Goal: Task Accomplishment & Management: Complete application form

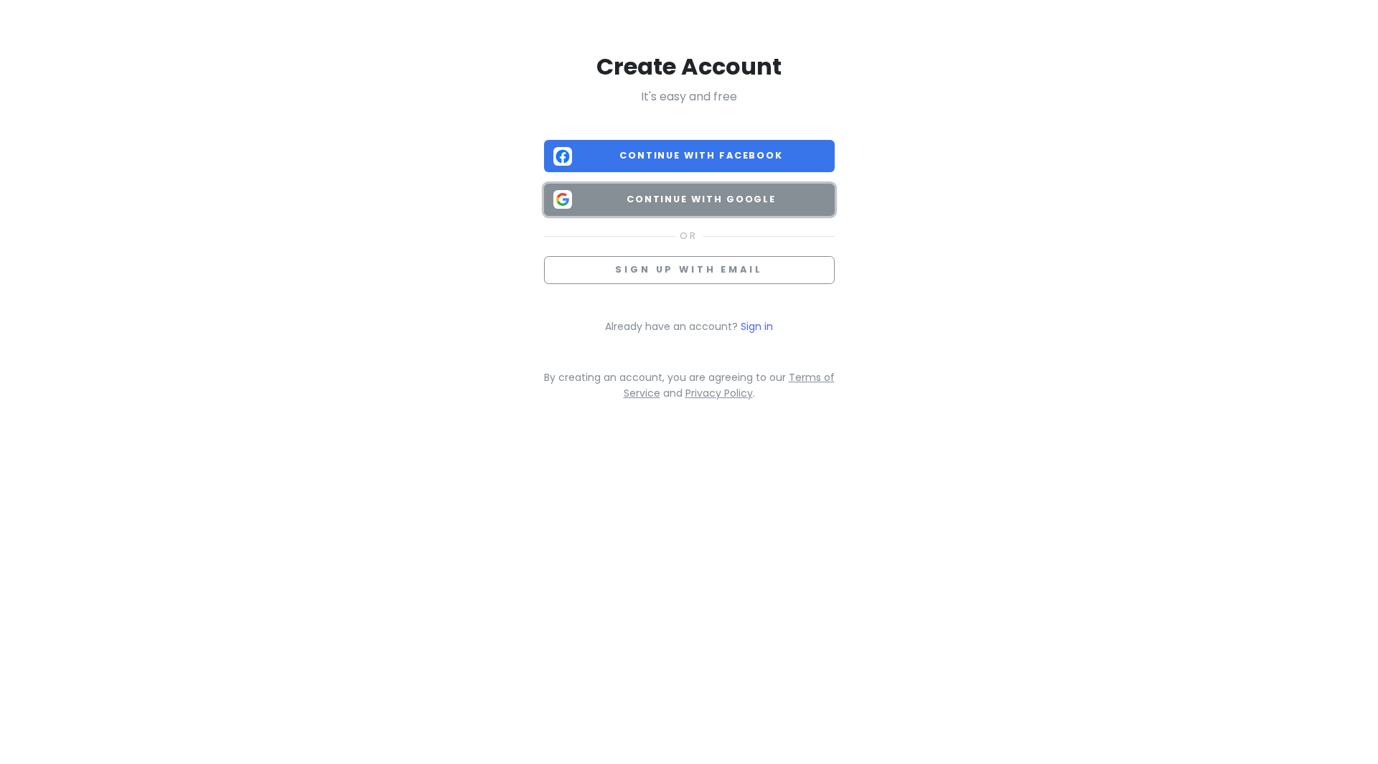
click at [772, 192] on button "Continue with Google" at bounding box center [689, 200] width 291 height 32
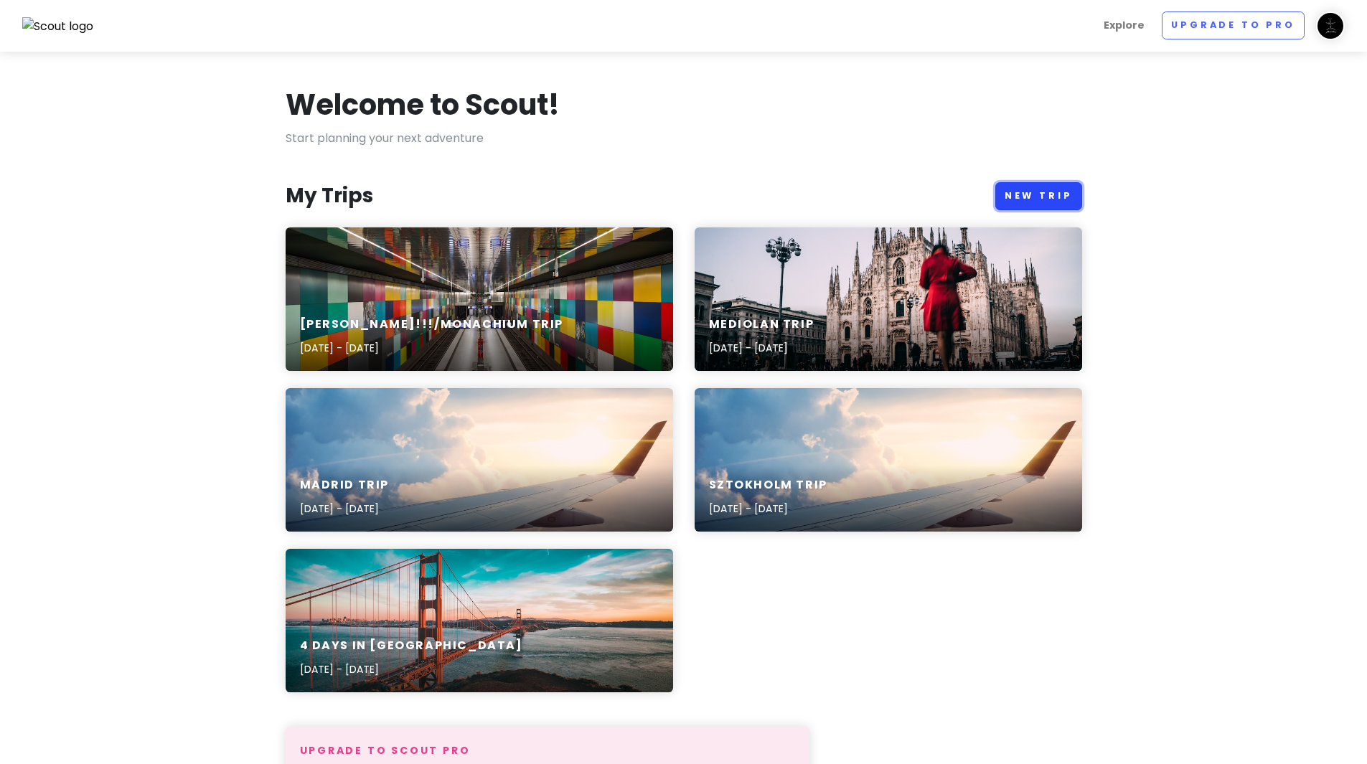
click at [1043, 198] on link "New Trip" at bounding box center [1038, 196] width 87 height 28
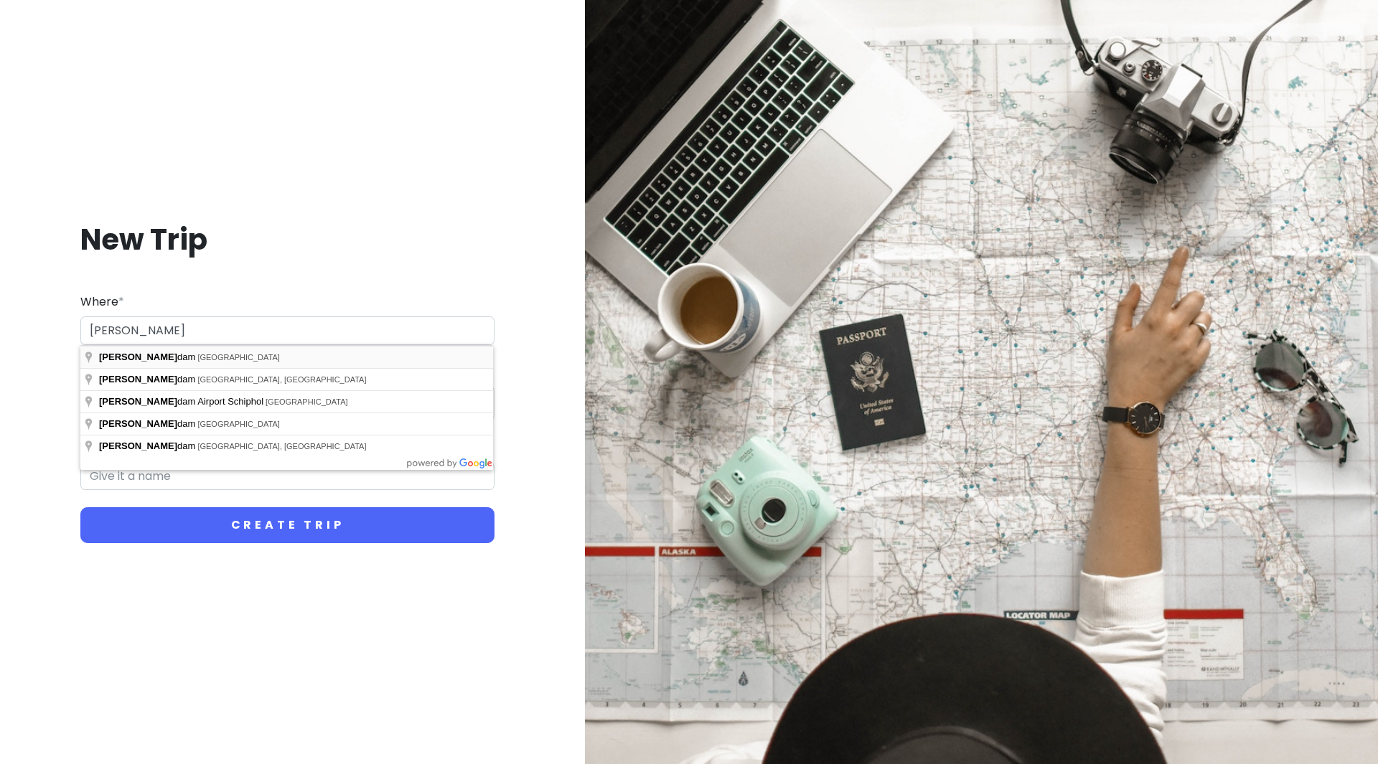
type input "[GEOGRAPHIC_DATA], [GEOGRAPHIC_DATA]"
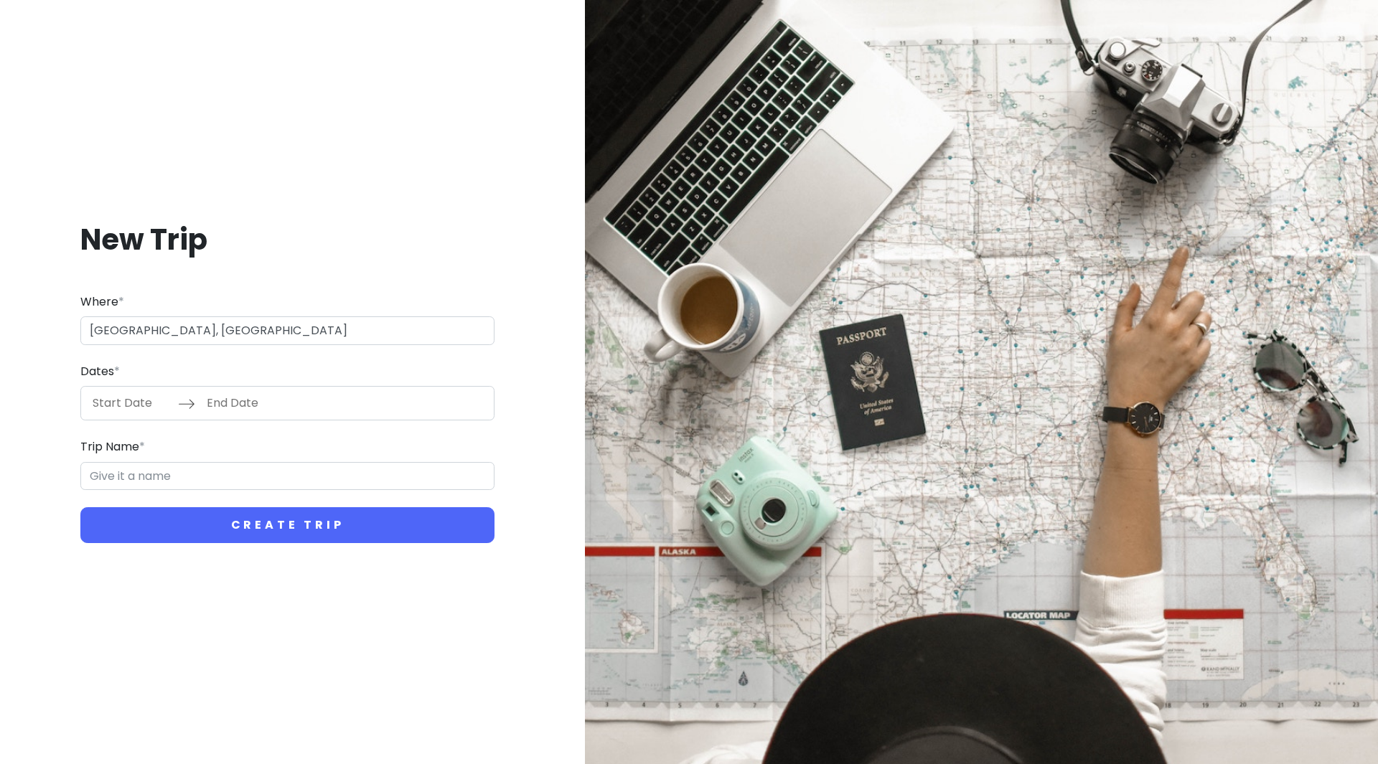
type input "Amsterdam Trip"
click at [133, 407] on input "Start Date" at bounding box center [131, 403] width 93 height 33
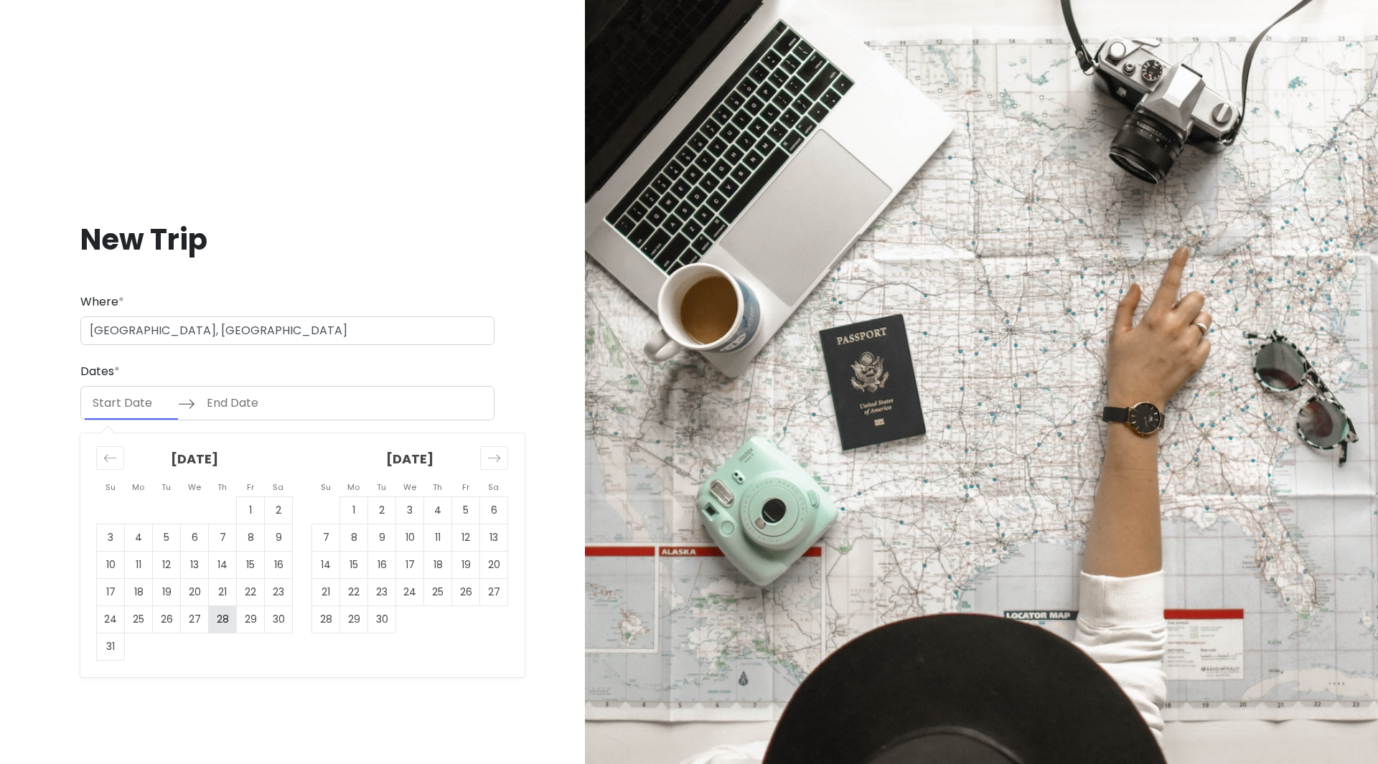
click at [227, 621] on td "28" at bounding box center [223, 619] width 28 height 27
type input "[DATE]"
click at [248, 620] on td "29" at bounding box center [251, 619] width 28 height 27
type input "[DATE]"
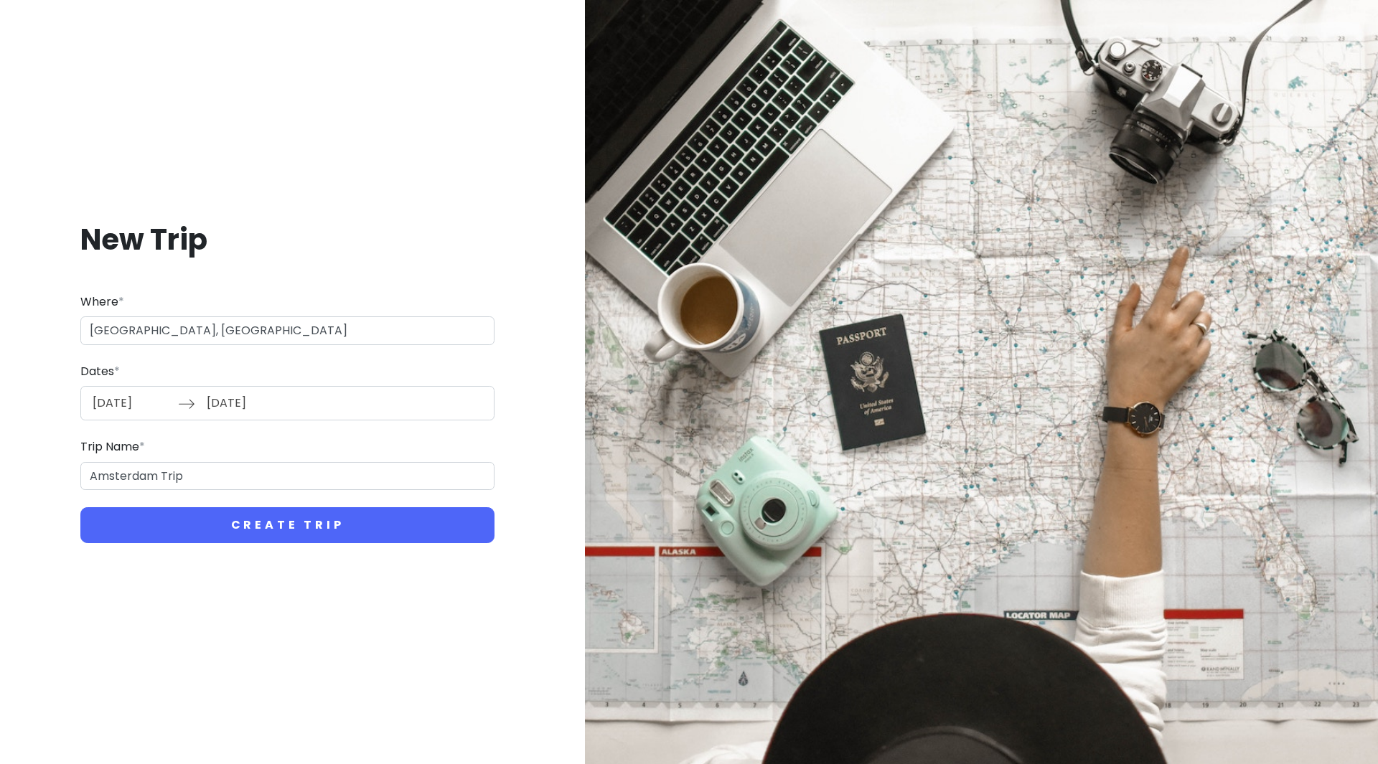
click at [307, 401] on div "[DATE] Navigate forward to interact with the calendar and select a date. Press …" at bounding box center [287, 403] width 414 height 34
click at [159, 408] on input "[DATE]" at bounding box center [131, 403] width 93 height 33
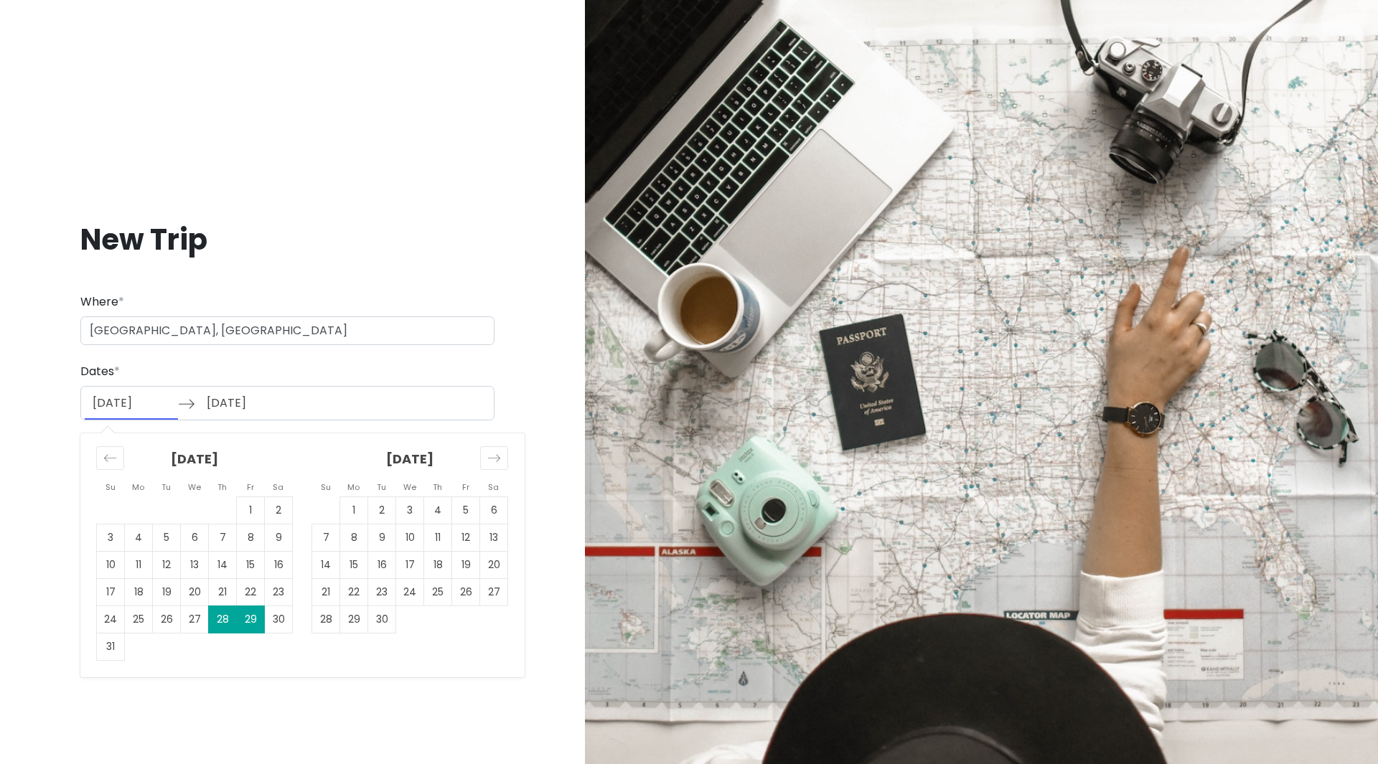
click at [256, 623] on td "29" at bounding box center [251, 619] width 28 height 27
type input "[DATE]"
click at [122, 649] on td "31" at bounding box center [111, 647] width 28 height 27
type input "[DATE]"
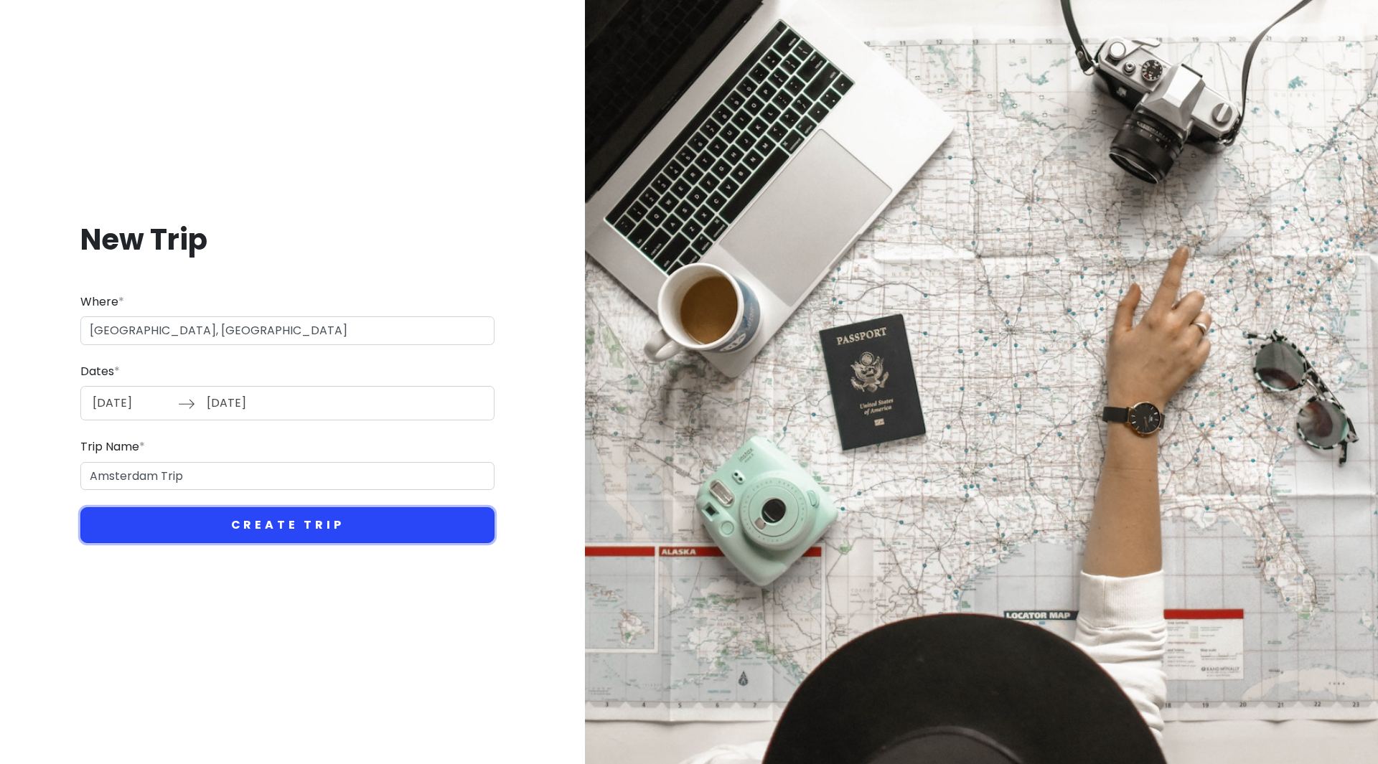
click at [261, 531] on button "Create Trip" at bounding box center [287, 525] width 414 height 36
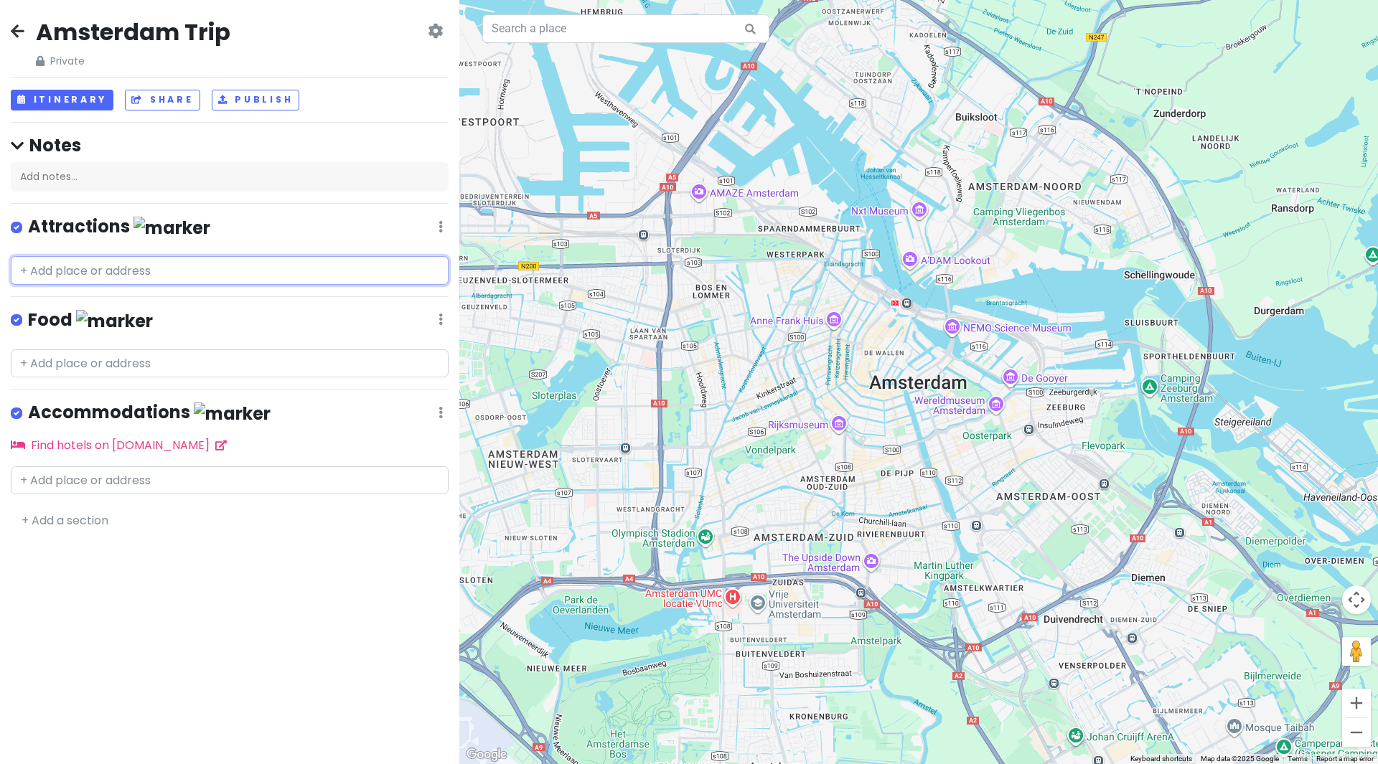
click at [174, 273] on input "text" at bounding box center [230, 270] width 438 height 29
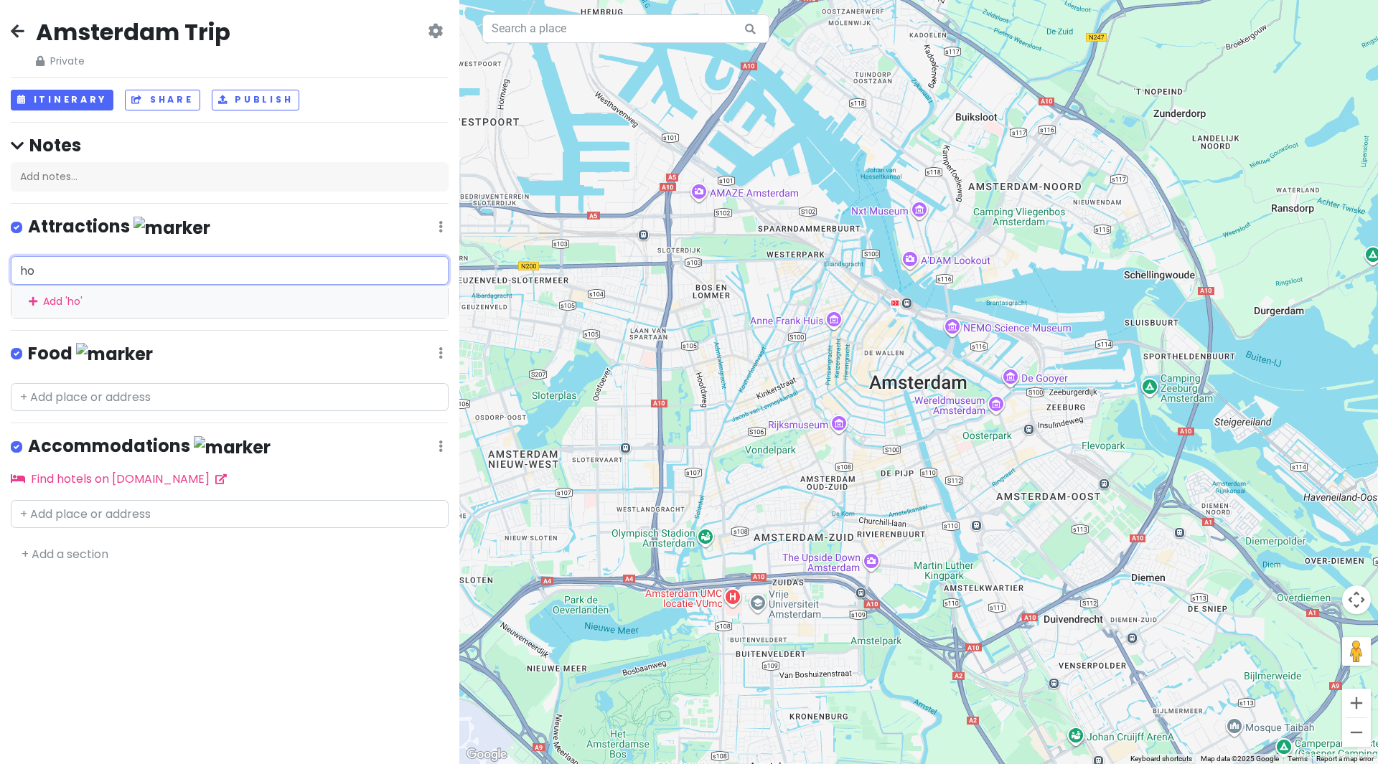
type input "h"
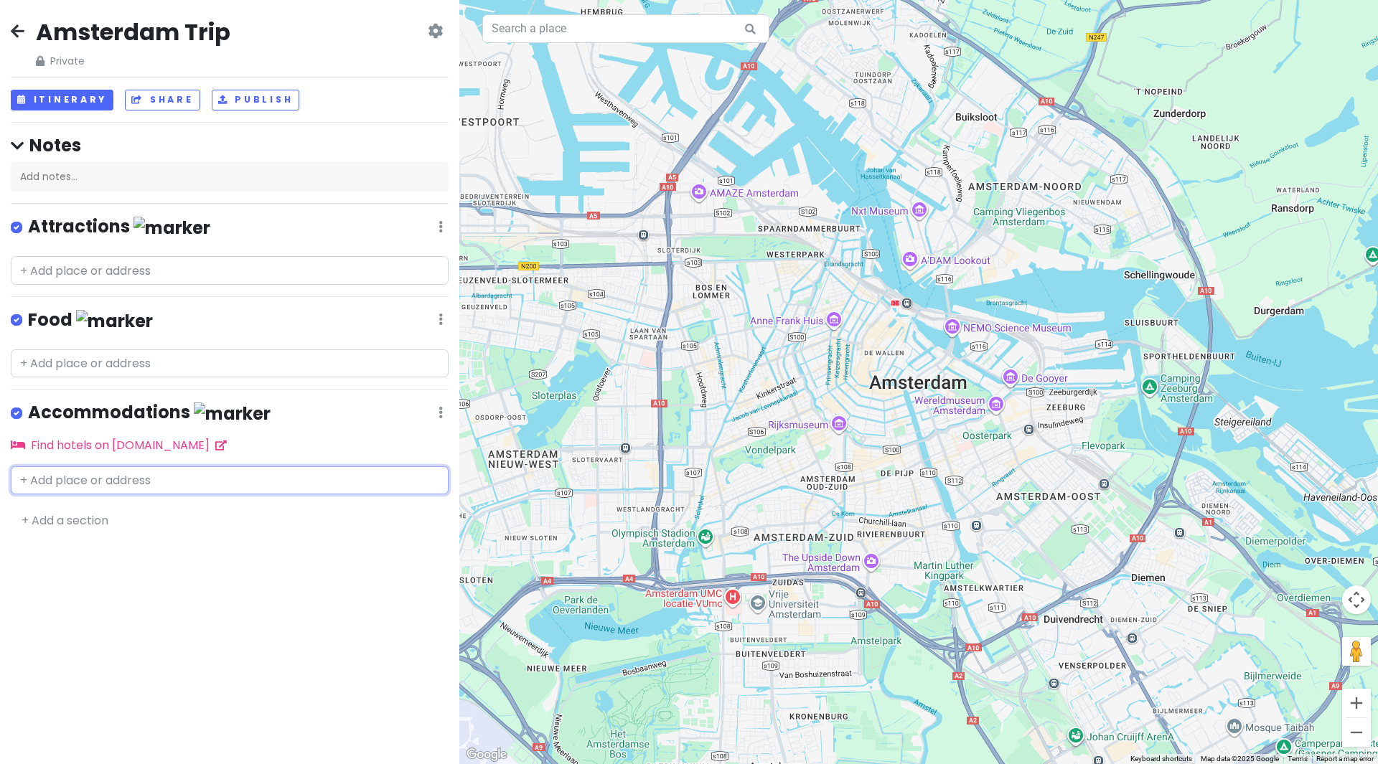
click at [243, 473] on input "text" at bounding box center [230, 480] width 438 height 29
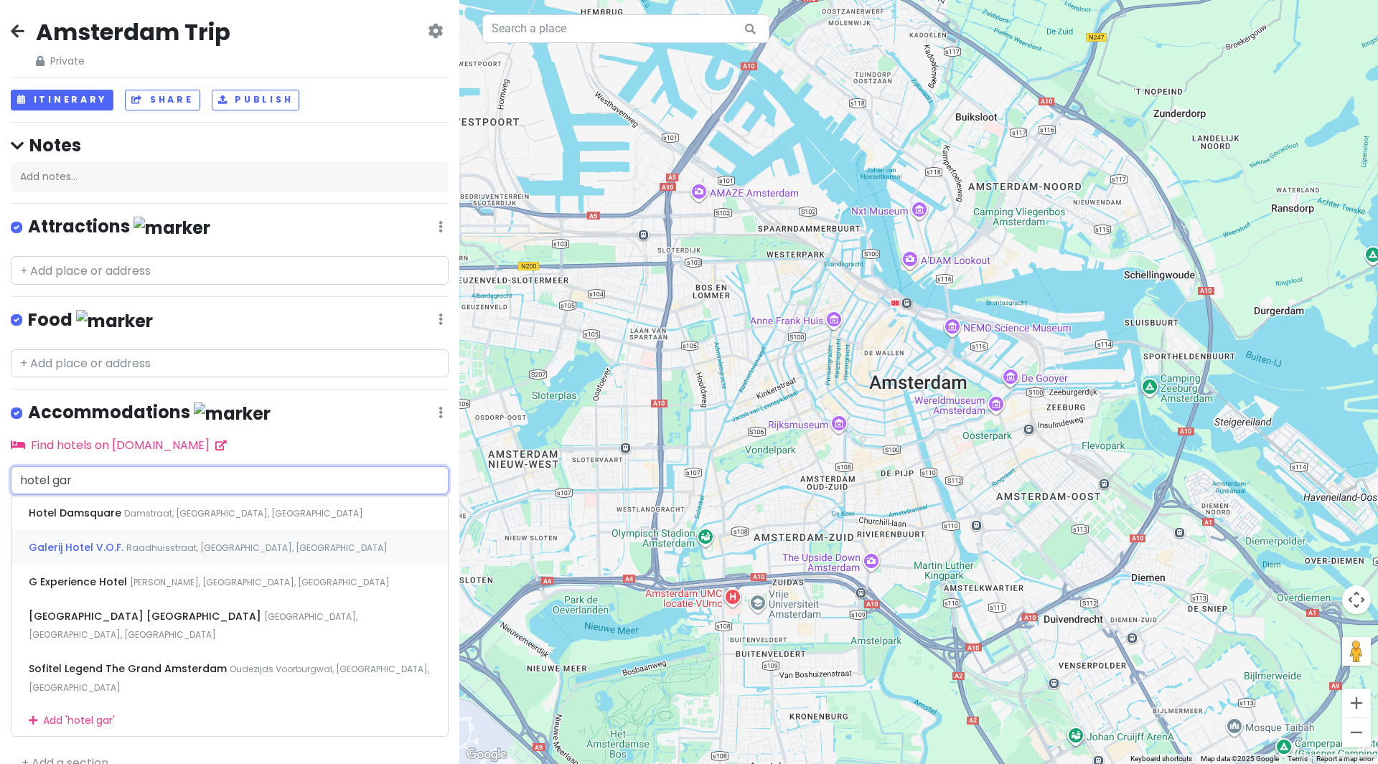
type input "hotel gard"
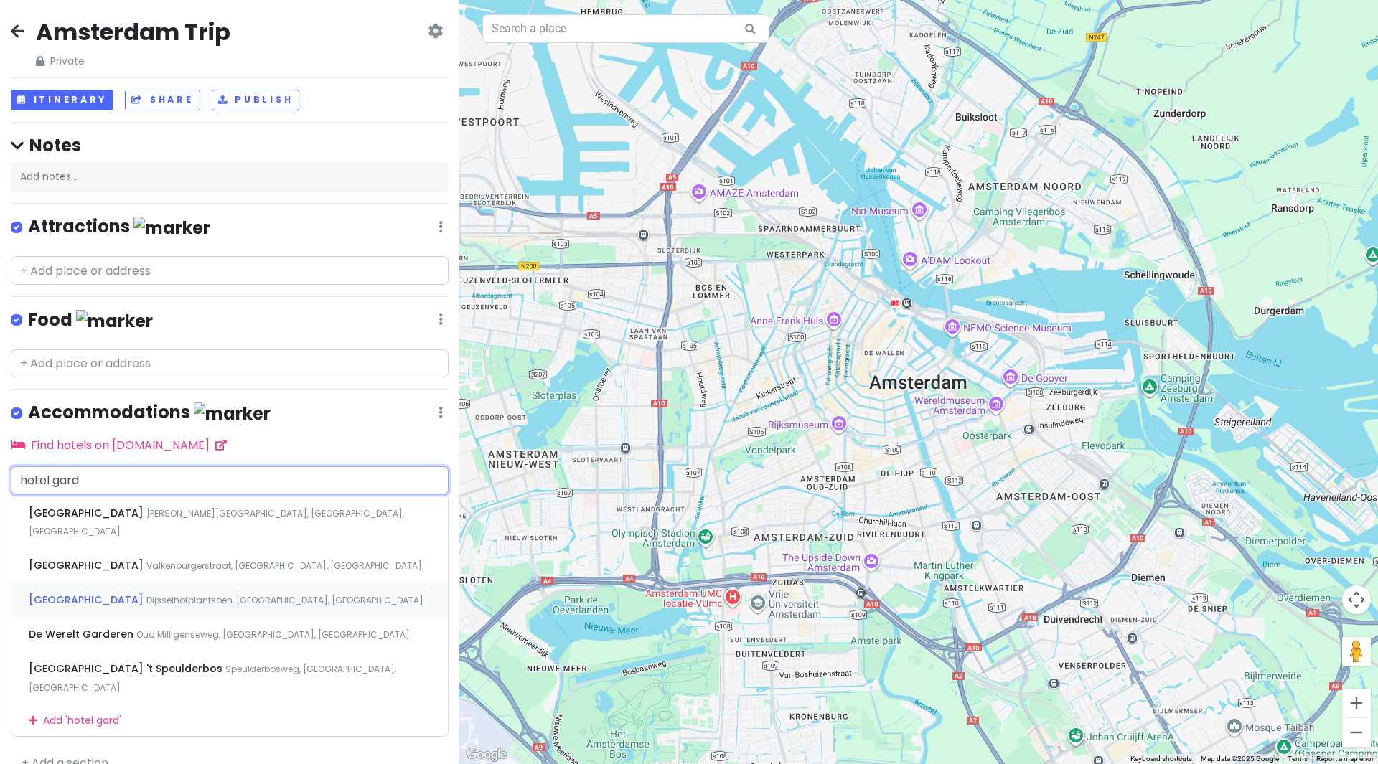
click at [298, 594] on span "Dijsselhofplantsoen, [GEOGRAPHIC_DATA], [GEOGRAPHIC_DATA]" at bounding box center [284, 600] width 277 height 12
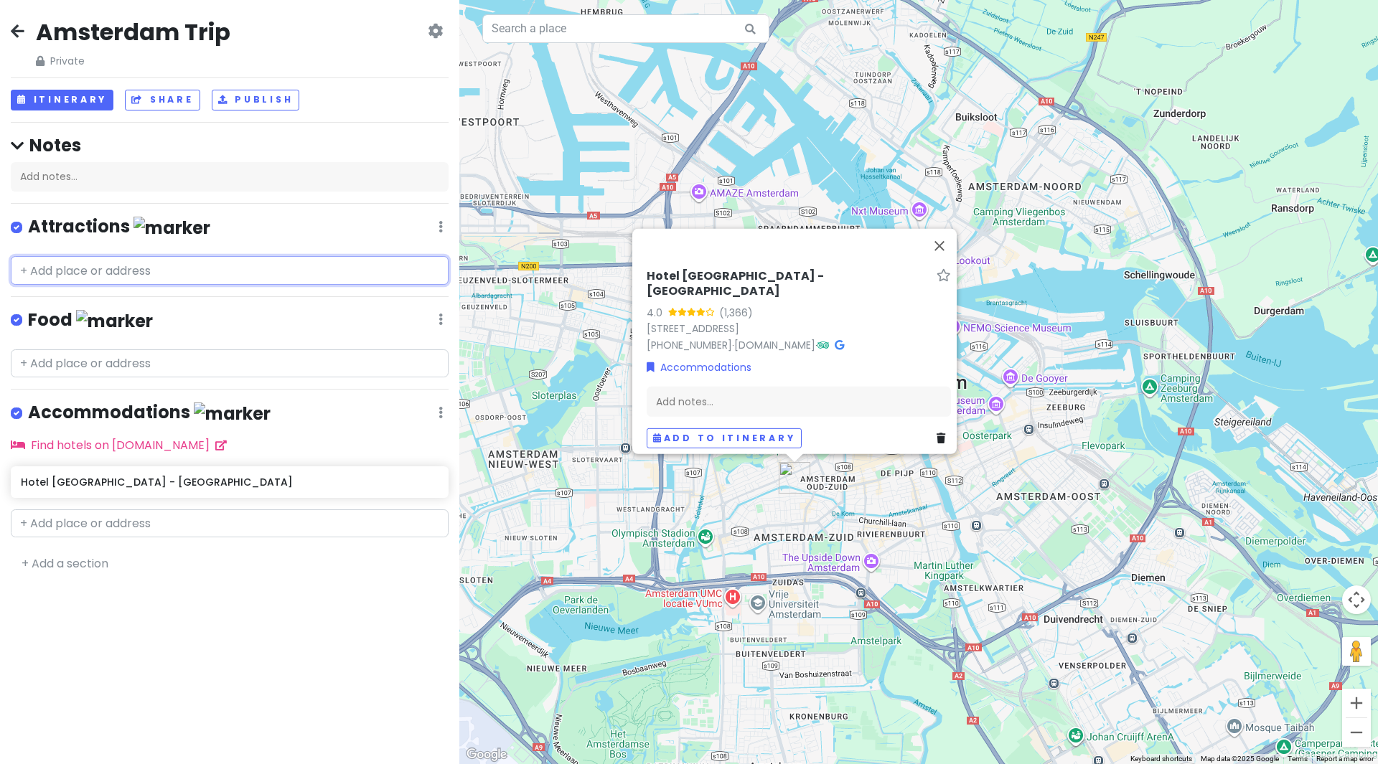
click at [164, 272] on input "text" at bounding box center [230, 270] width 438 height 29
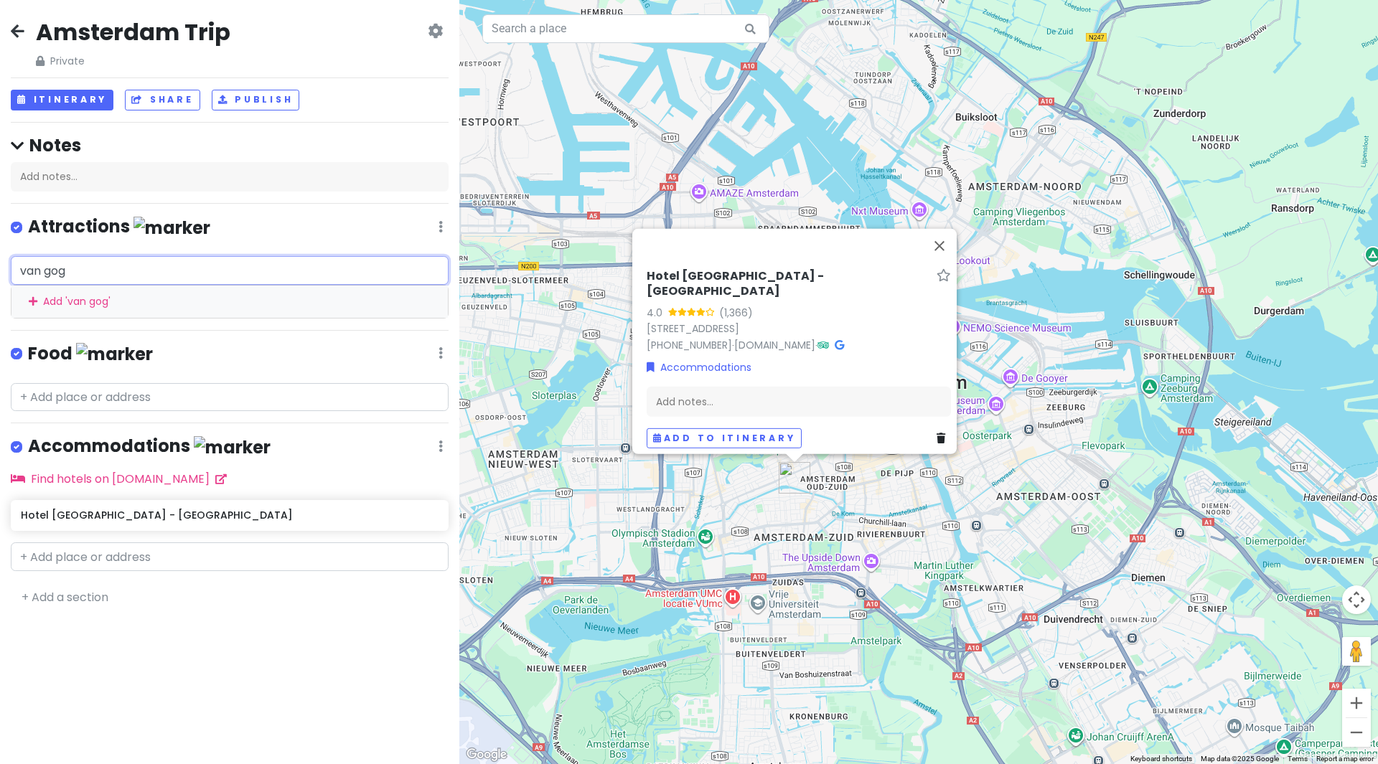
type input "[PERSON_NAME]"
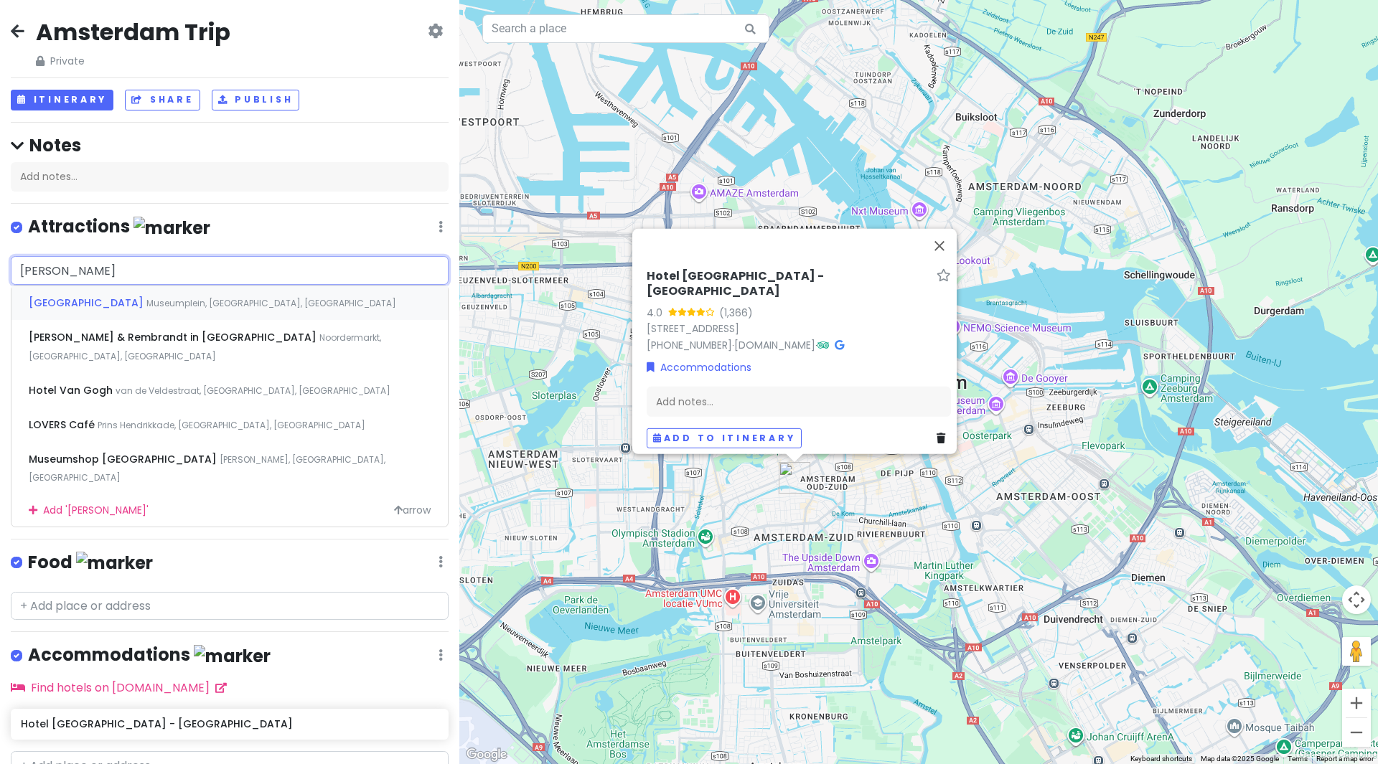
click at [198, 304] on span "Museumplein, [GEOGRAPHIC_DATA], [GEOGRAPHIC_DATA]" at bounding box center [271, 303] width 250 height 12
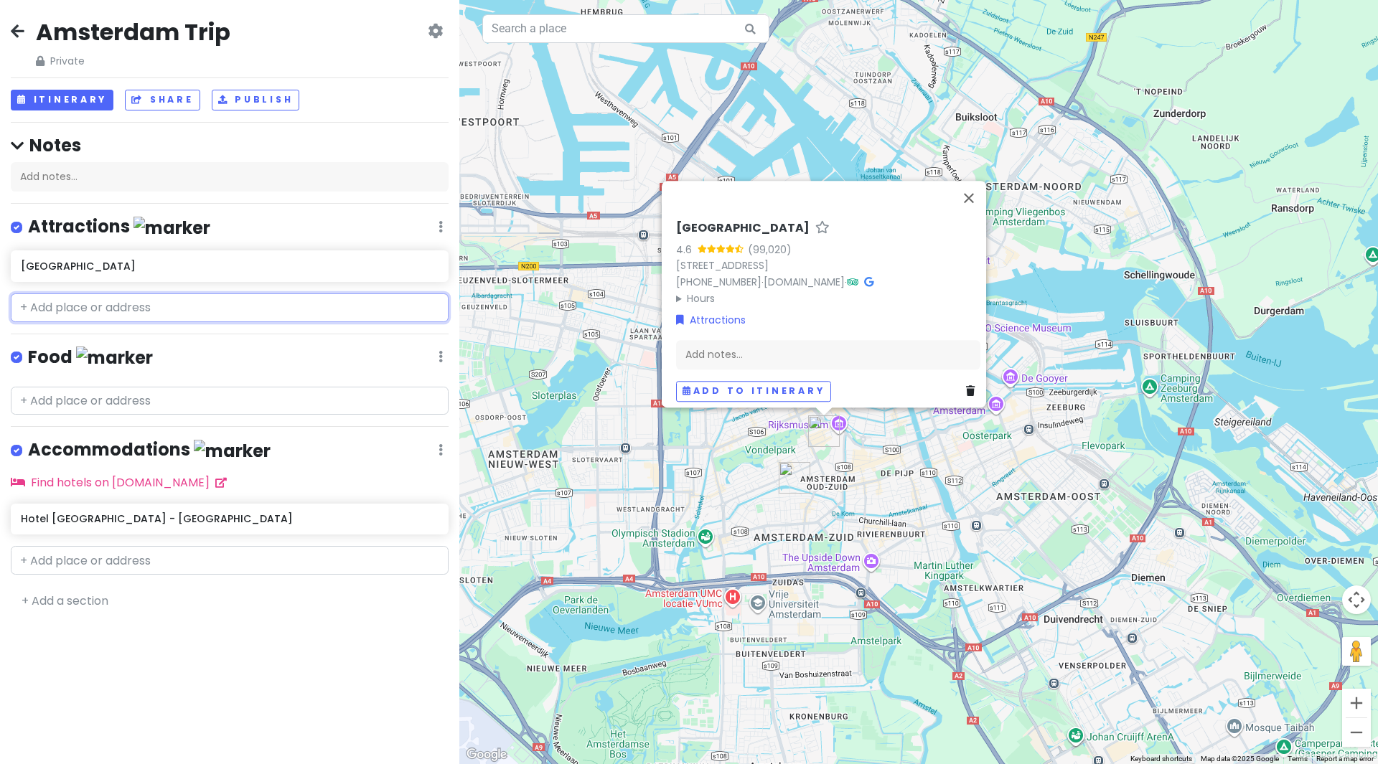
click at [121, 309] on input "text" at bounding box center [230, 307] width 438 height 29
type input "mo"
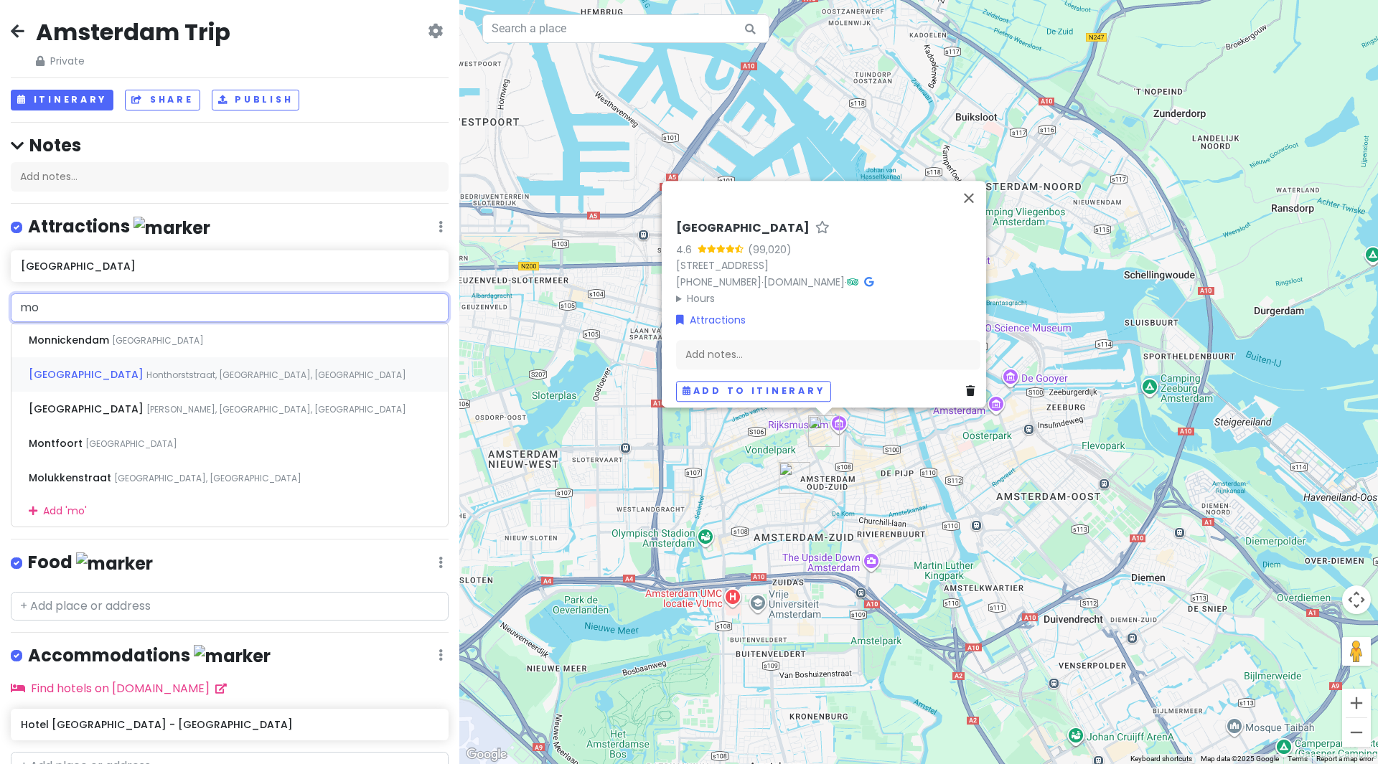
click at [151, 367] on div "[GEOGRAPHIC_DATA], [GEOGRAPHIC_DATA], [GEOGRAPHIC_DATA]" at bounding box center [229, 374] width 436 height 34
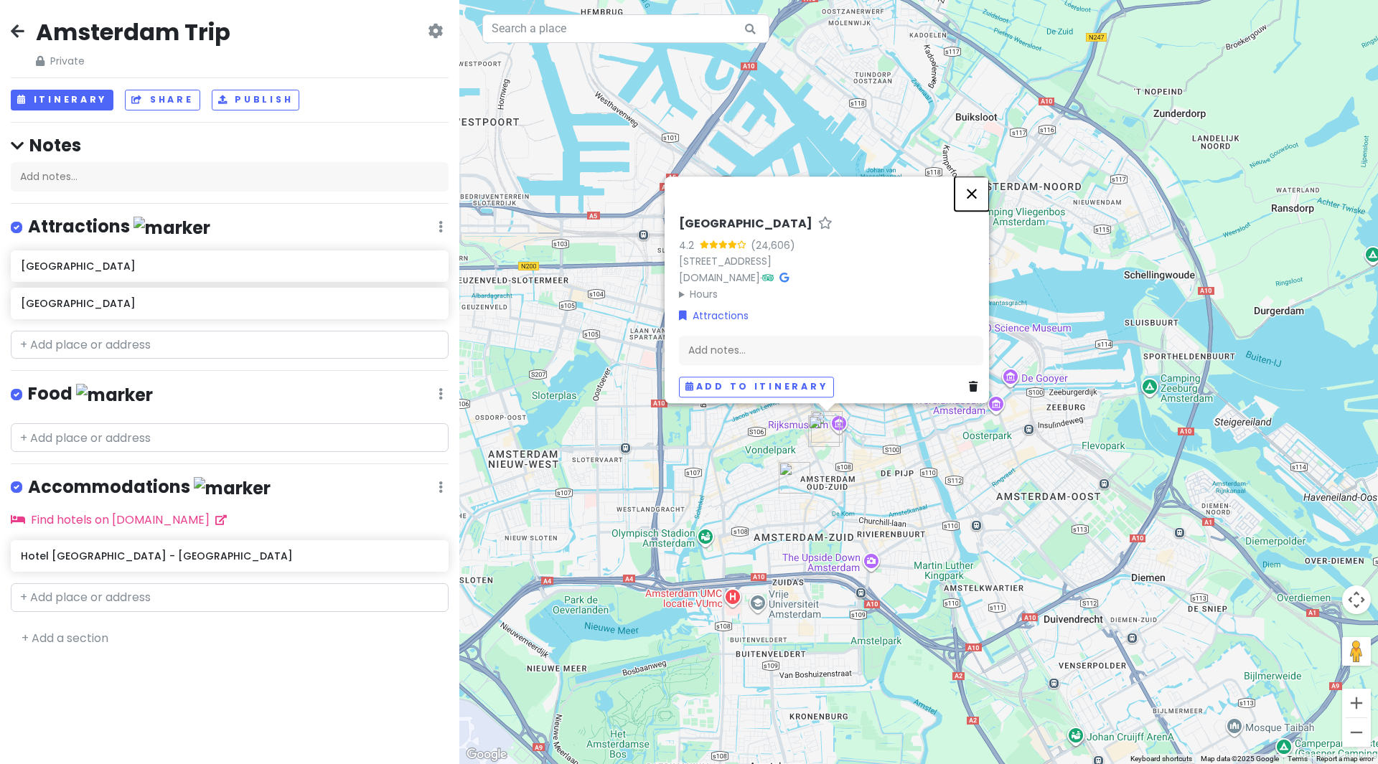
click at [988, 187] on button "Close" at bounding box center [971, 194] width 34 height 34
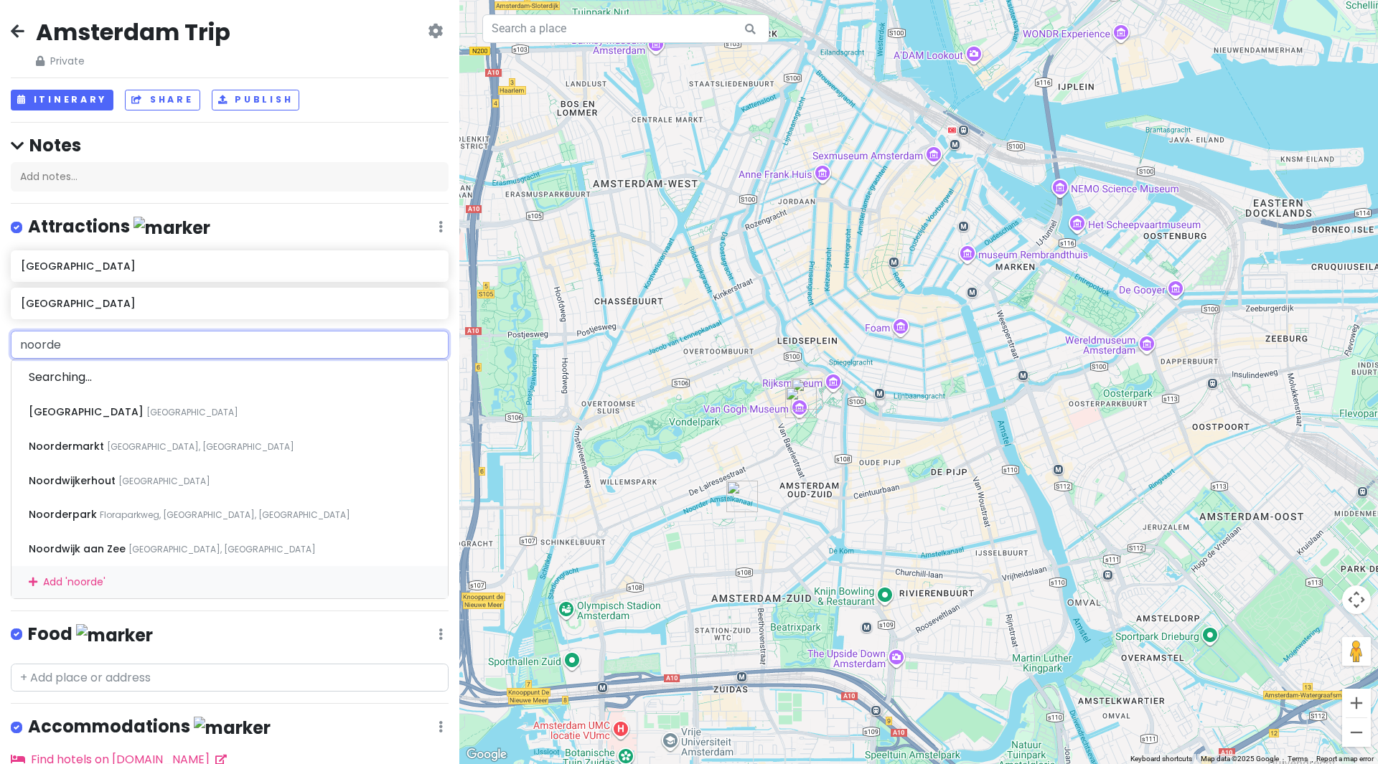
type input "noorder"
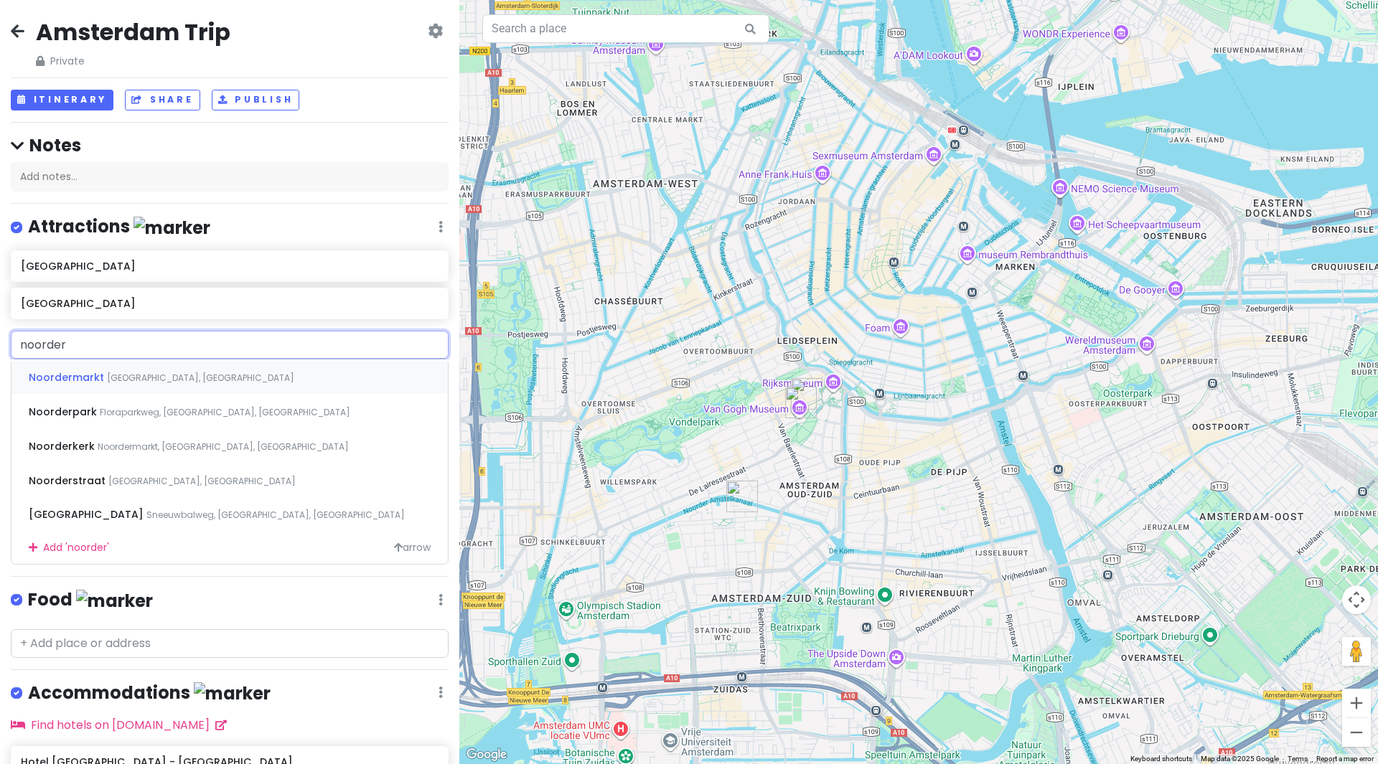
click at [229, 367] on div "[GEOGRAPHIC_DATA] [GEOGRAPHIC_DATA], [GEOGRAPHIC_DATA]" at bounding box center [229, 376] width 436 height 34
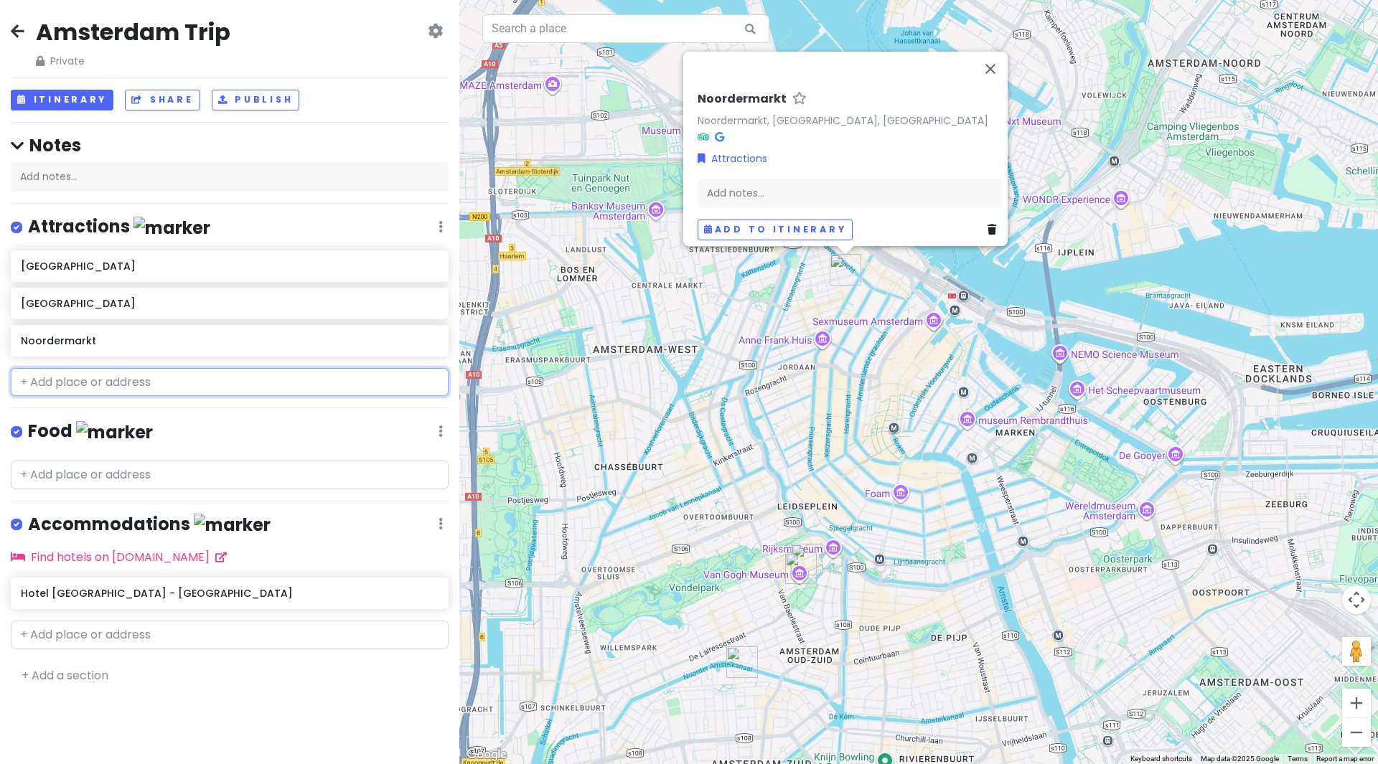
click at [126, 383] on input "text" at bounding box center [230, 382] width 438 height 29
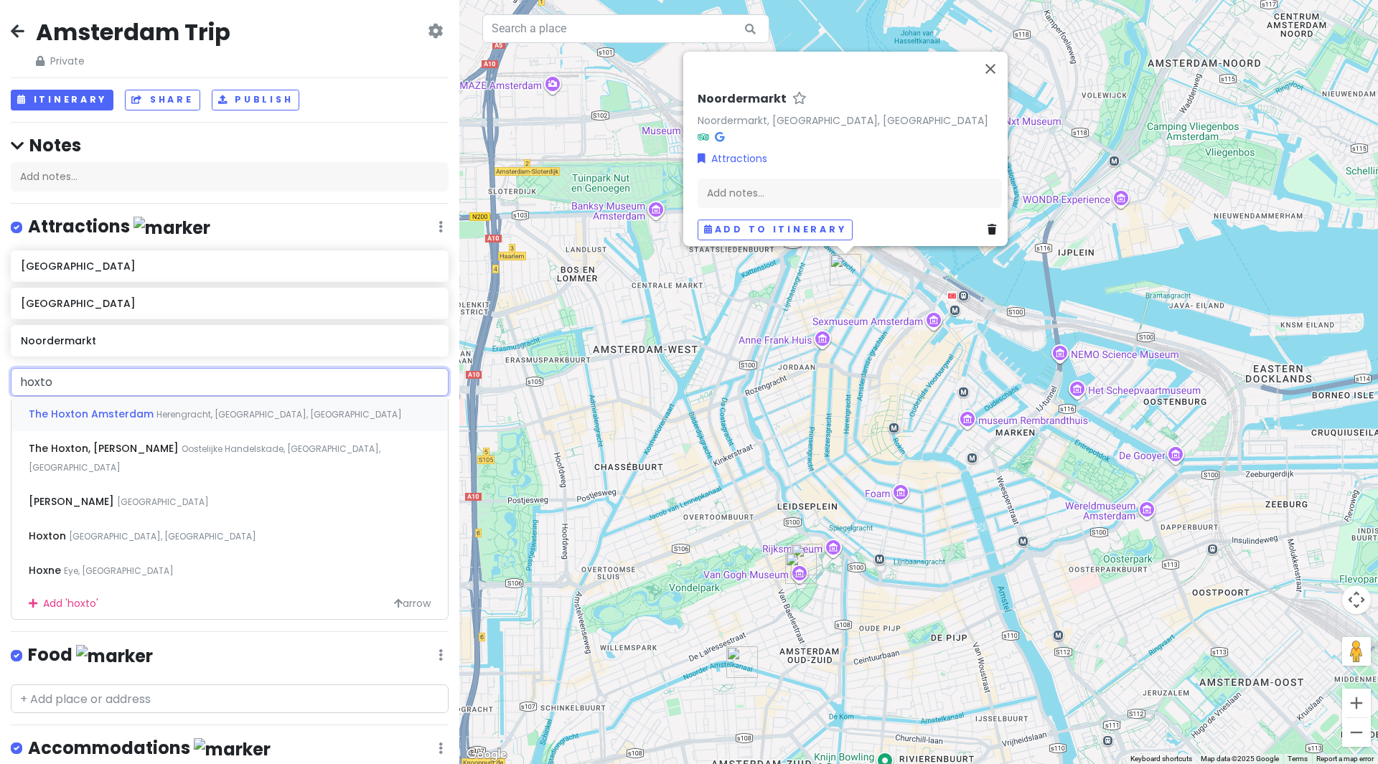
type input "hoxton"
click at [258, 409] on span "Herengracht, [GEOGRAPHIC_DATA], [GEOGRAPHIC_DATA]" at bounding box center [278, 414] width 245 height 12
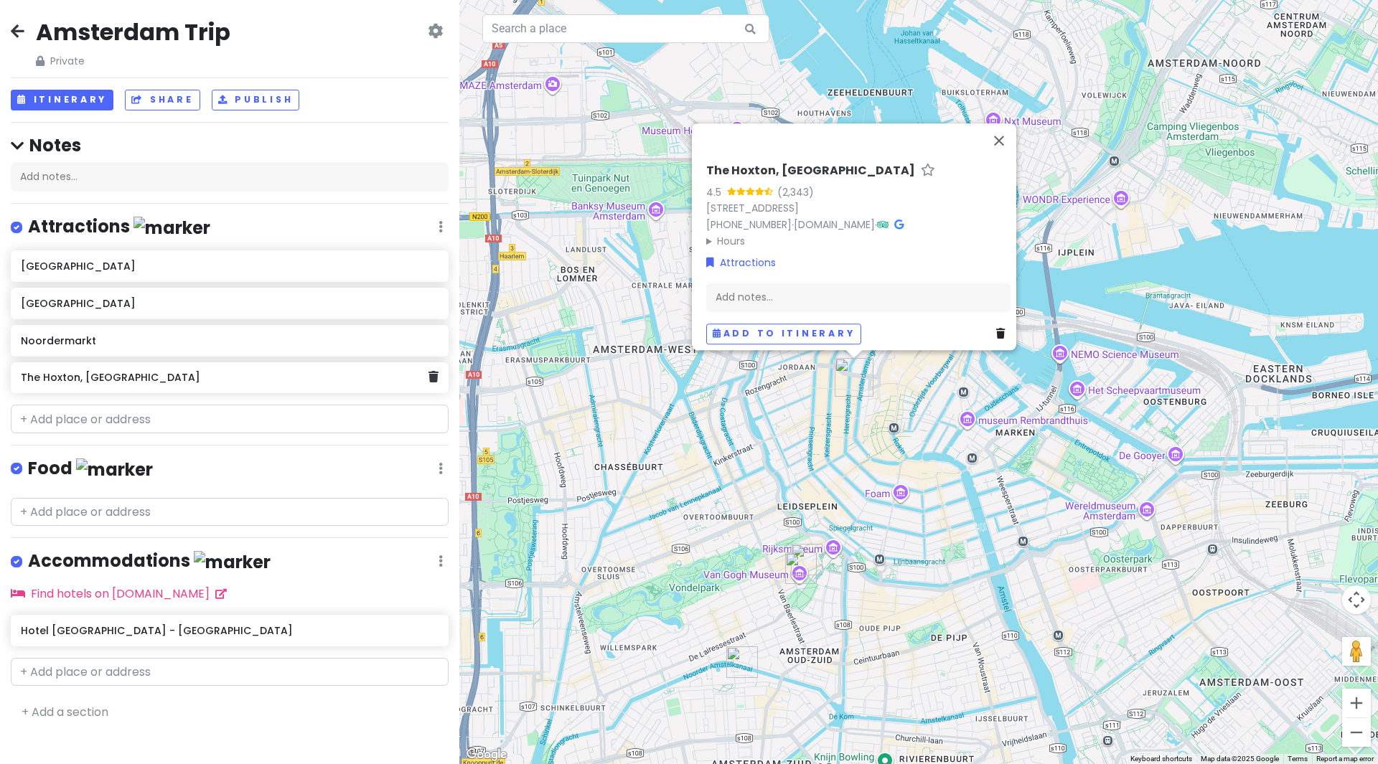
click at [252, 375] on h6 "The Hoxton, [GEOGRAPHIC_DATA]" at bounding box center [224, 377] width 407 height 13
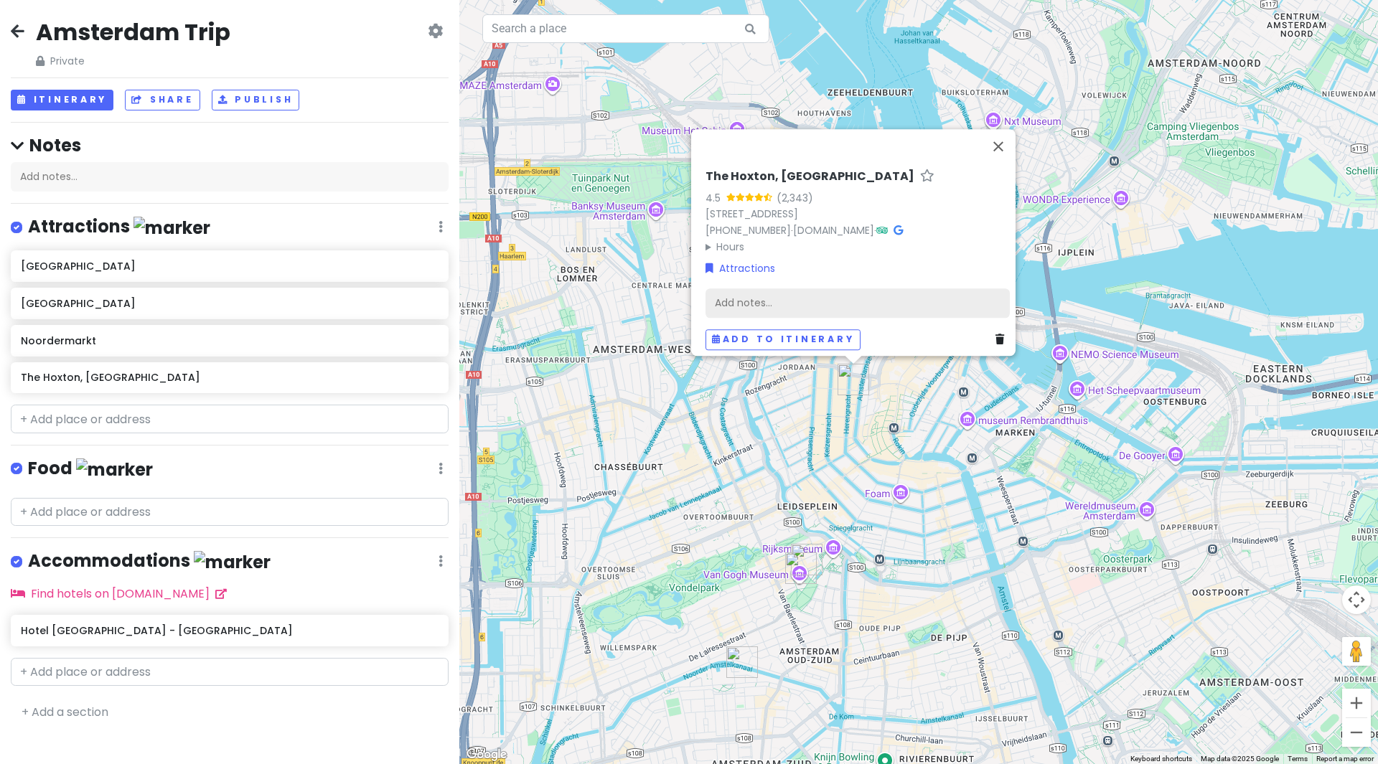
click at [846, 288] on div "Add notes..." at bounding box center [857, 303] width 304 height 30
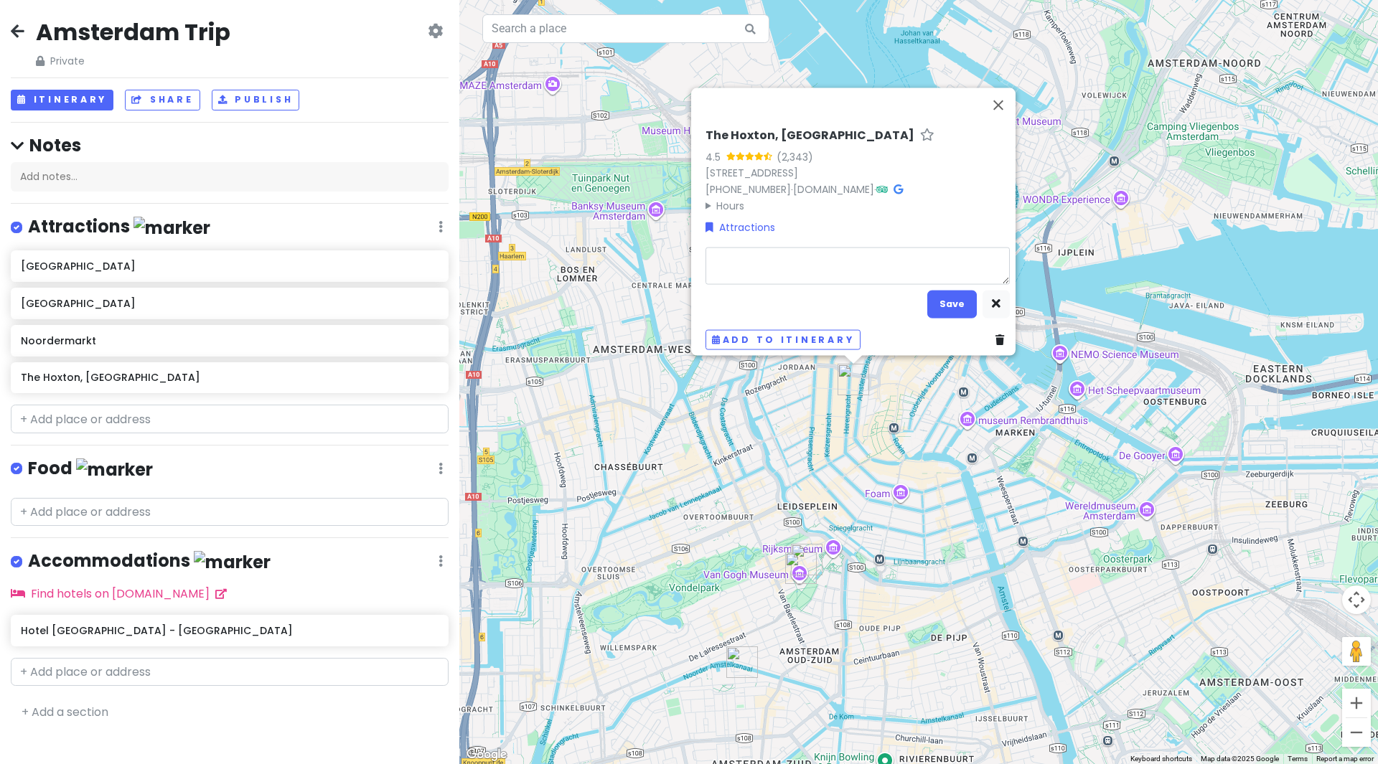
type textarea "x"
type textarea "f"
type textarea "x"
type textarea "fo"
type textarea "x"
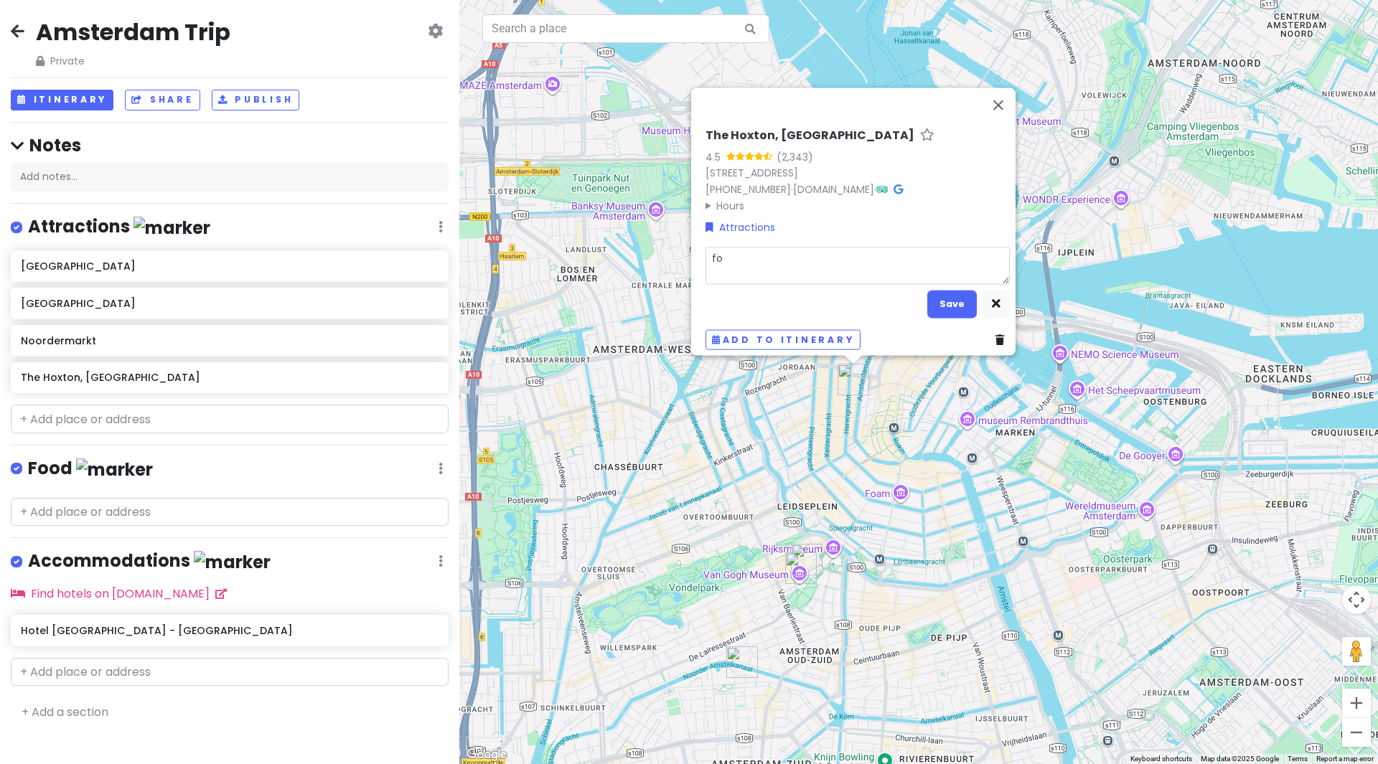
type textarea "fot"
type textarea "x"
type textarea "foto"
type textarea "x"
type textarea "fotob"
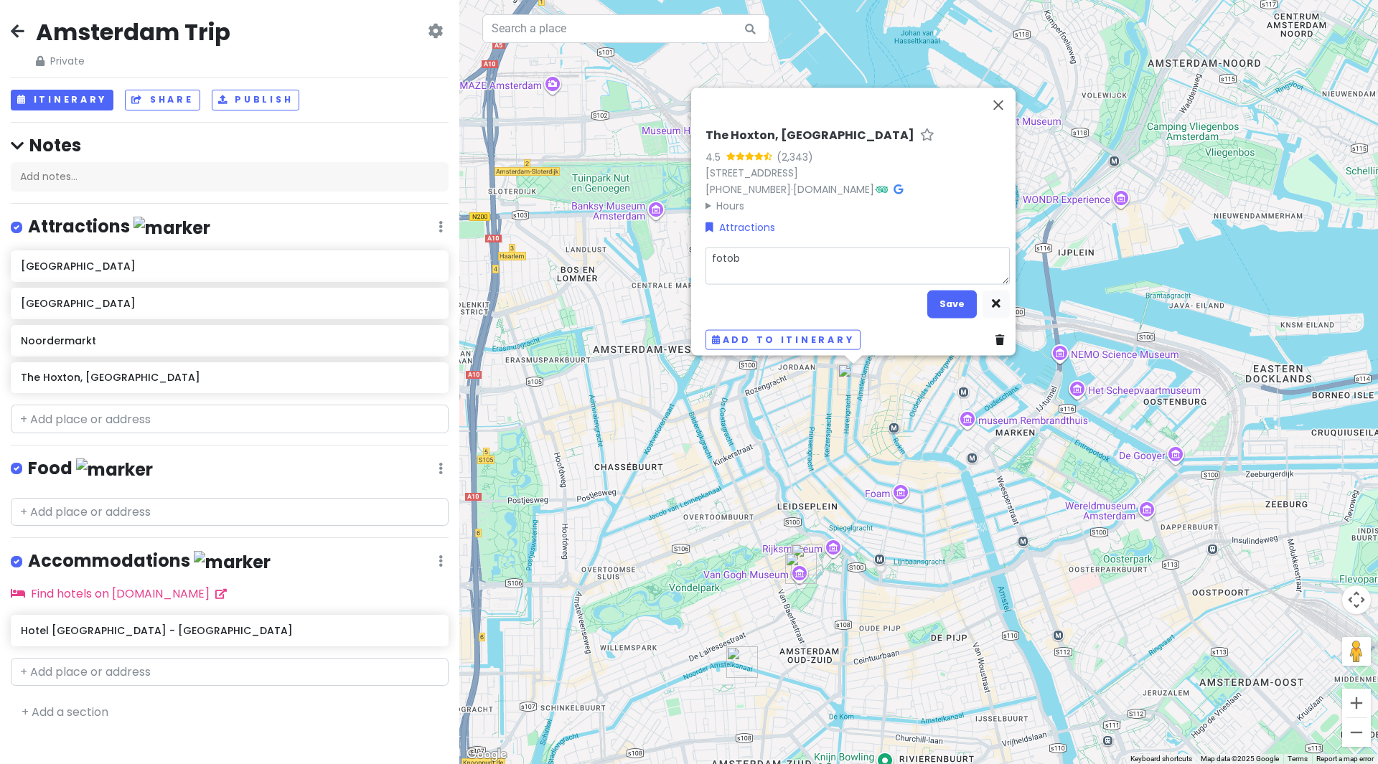
type textarea "x"
type textarea "fotobu"
type textarea "x"
type textarea "fotobud"
type textarea "x"
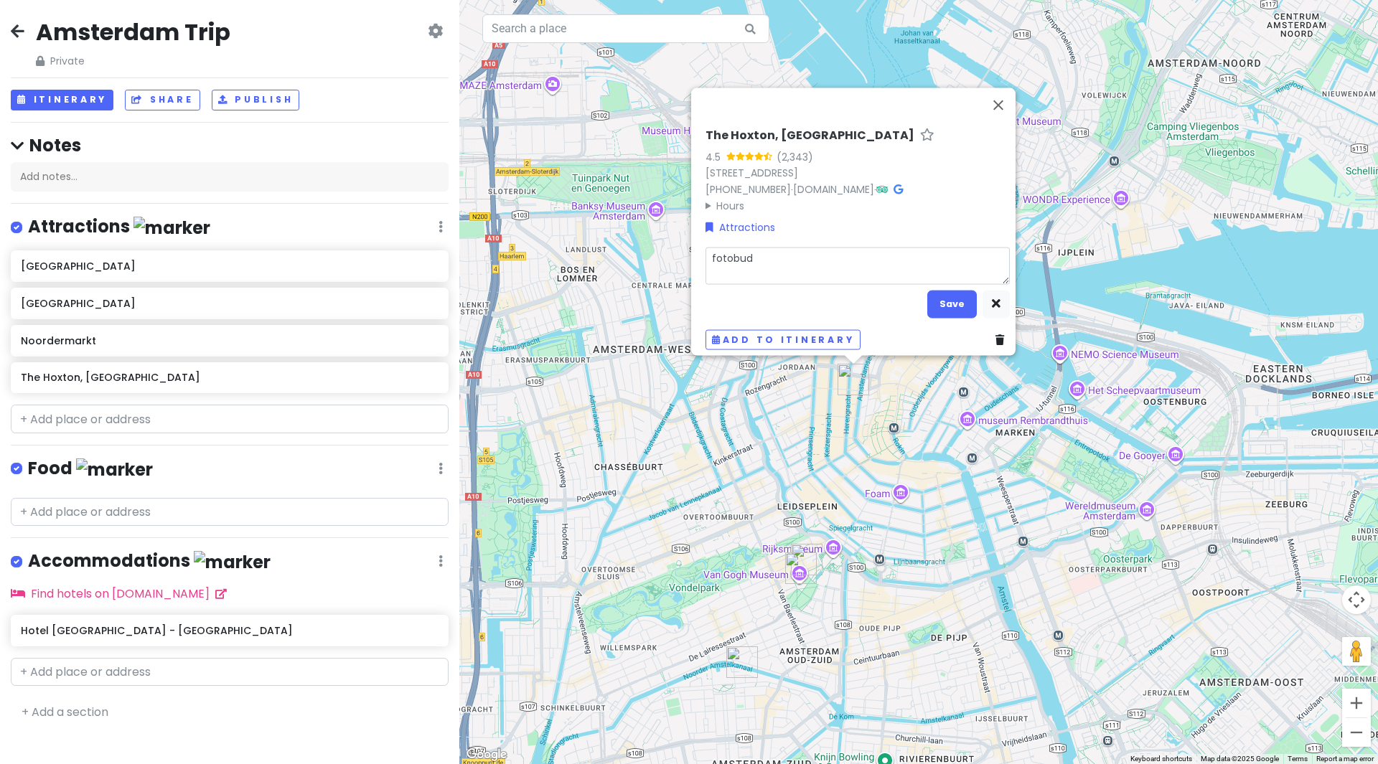
type textarea "fotobudk"
type textarea "x"
type textarea "fotobudka"
click at [961, 298] on button "Save" at bounding box center [952, 304] width 50 height 28
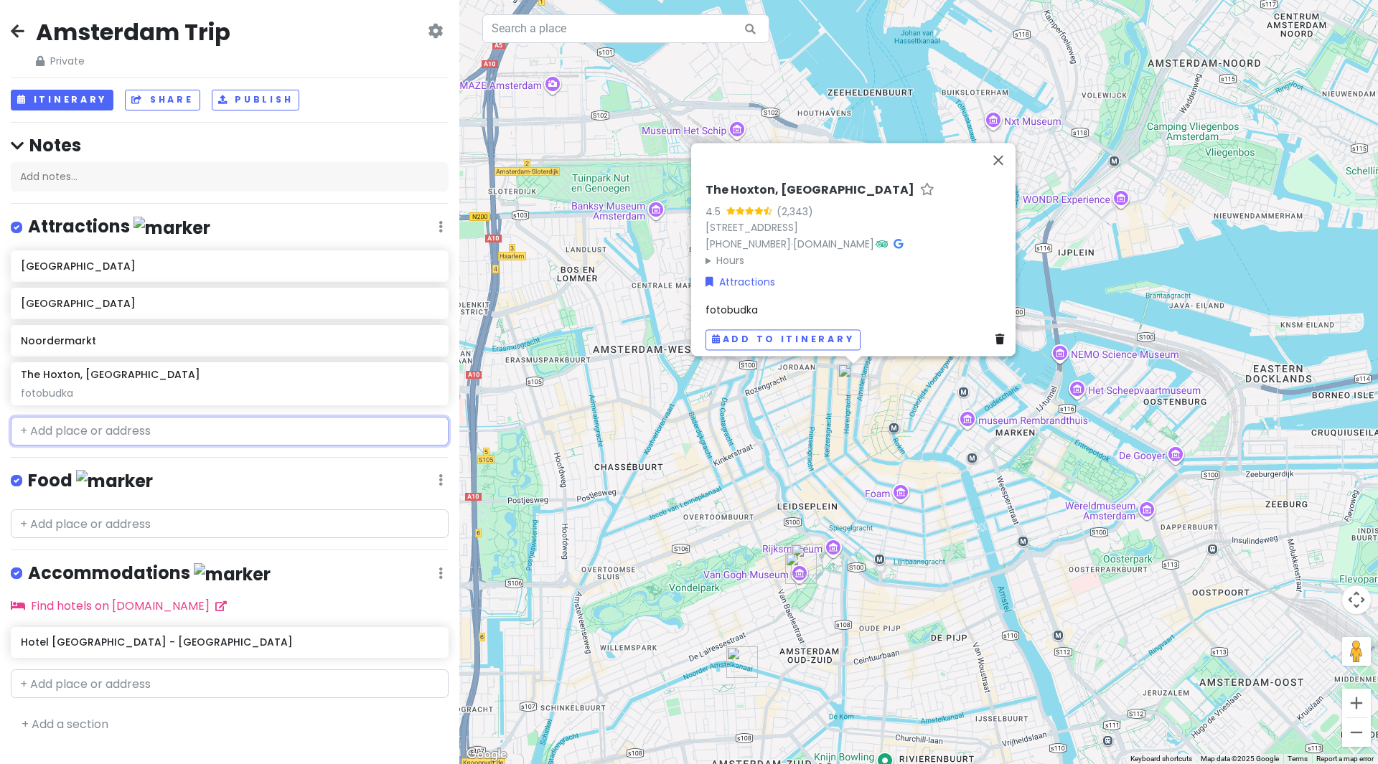
click at [100, 442] on input "text" at bounding box center [230, 431] width 438 height 29
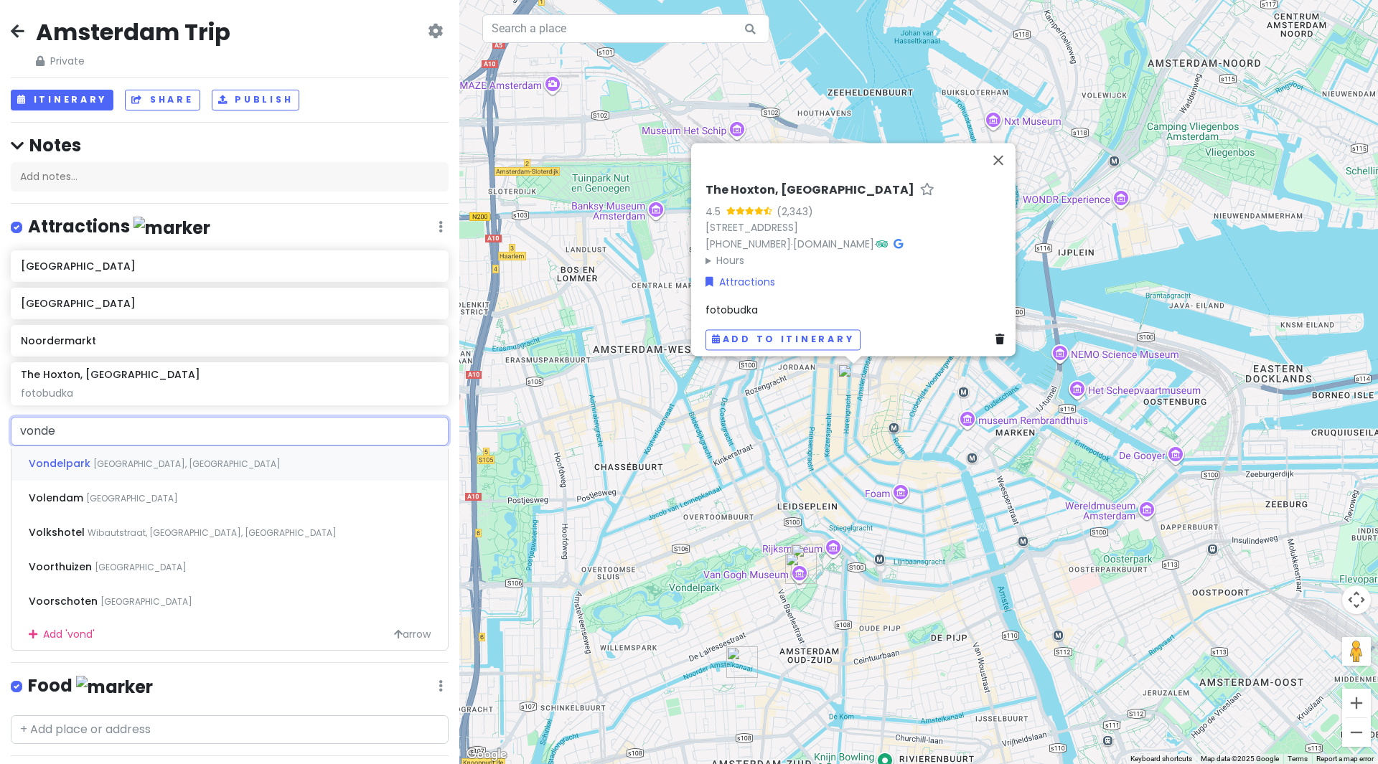
type input "vondel"
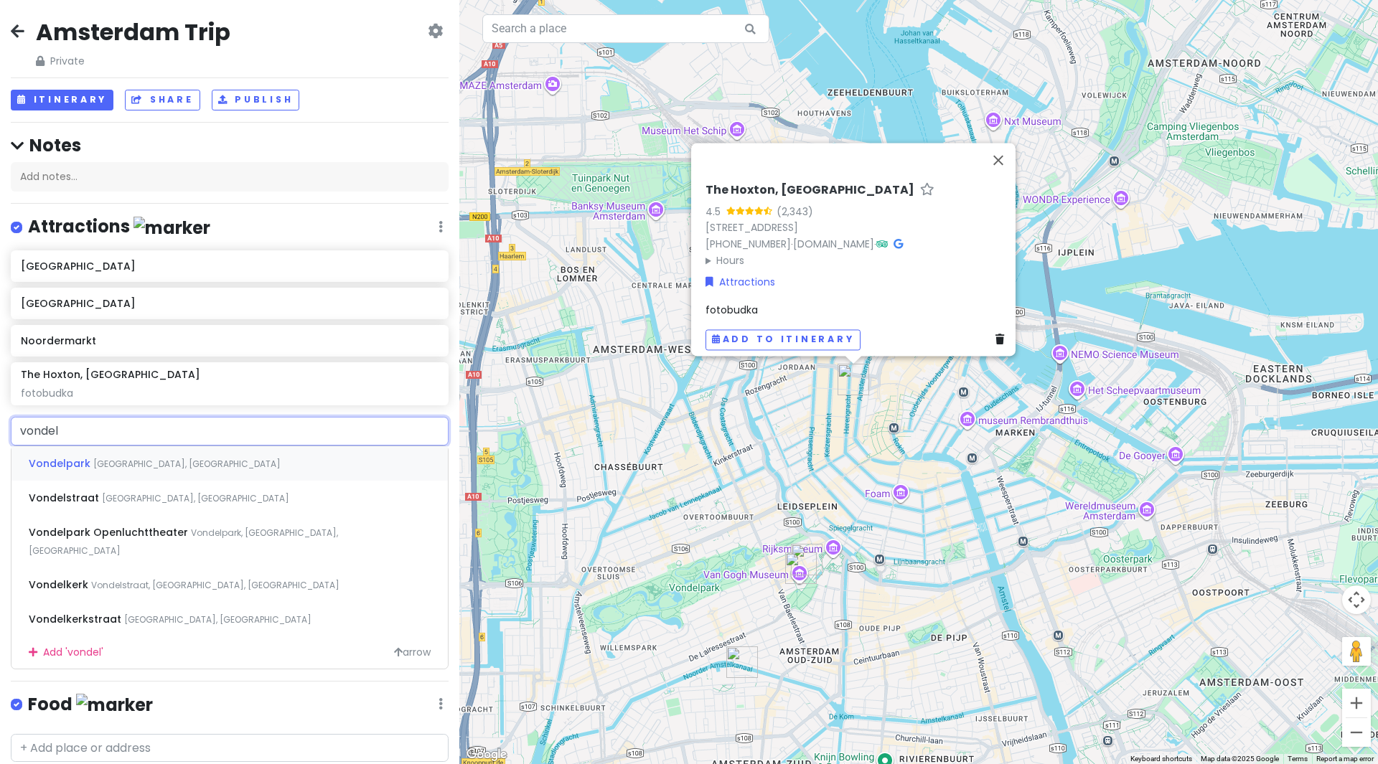
click at [105, 464] on span "[GEOGRAPHIC_DATA], [GEOGRAPHIC_DATA]" at bounding box center [186, 464] width 187 height 12
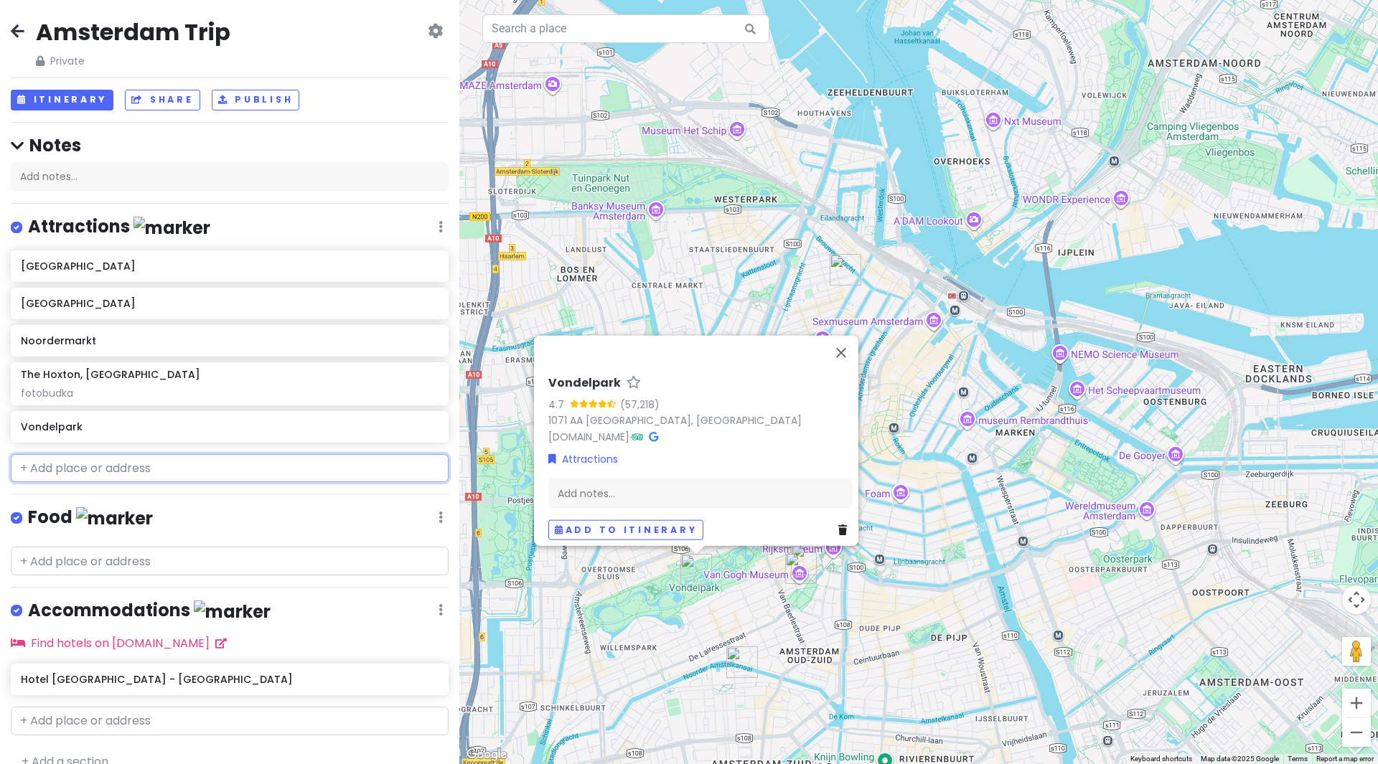
click at [103, 466] on input "text" at bounding box center [230, 468] width 438 height 29
click at [21, 466] on input "text" at bounding box center [230, 468] width 438 height 29
click at [93, 469] on input "text" at bounding box center [230, 468] width 438 height 29
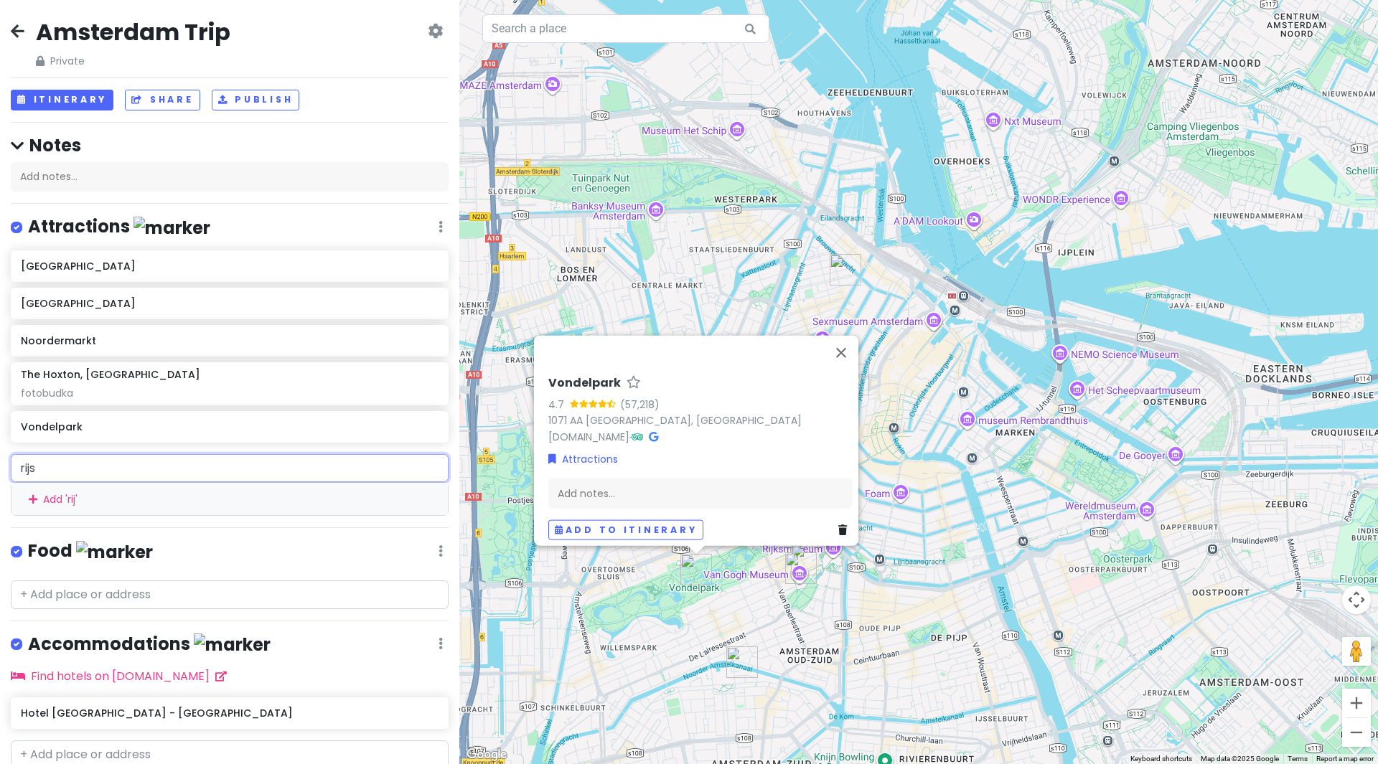
type input "rijsk"
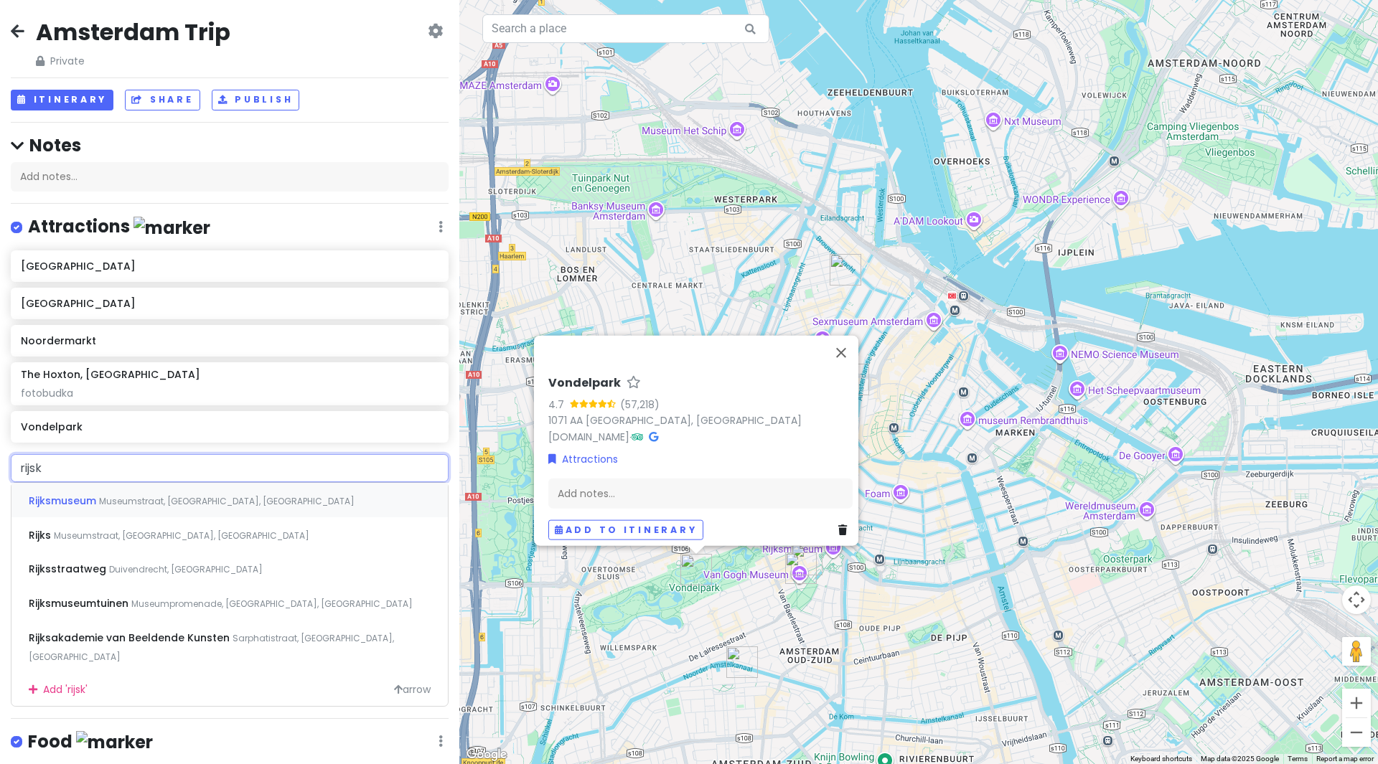
click at [121, 495] on span "Museumstraat, [GEOGRAPHIC_DATA], [GEOGRAPHIC_DATA]" at bounding box center [226, 501] width 255 height 12
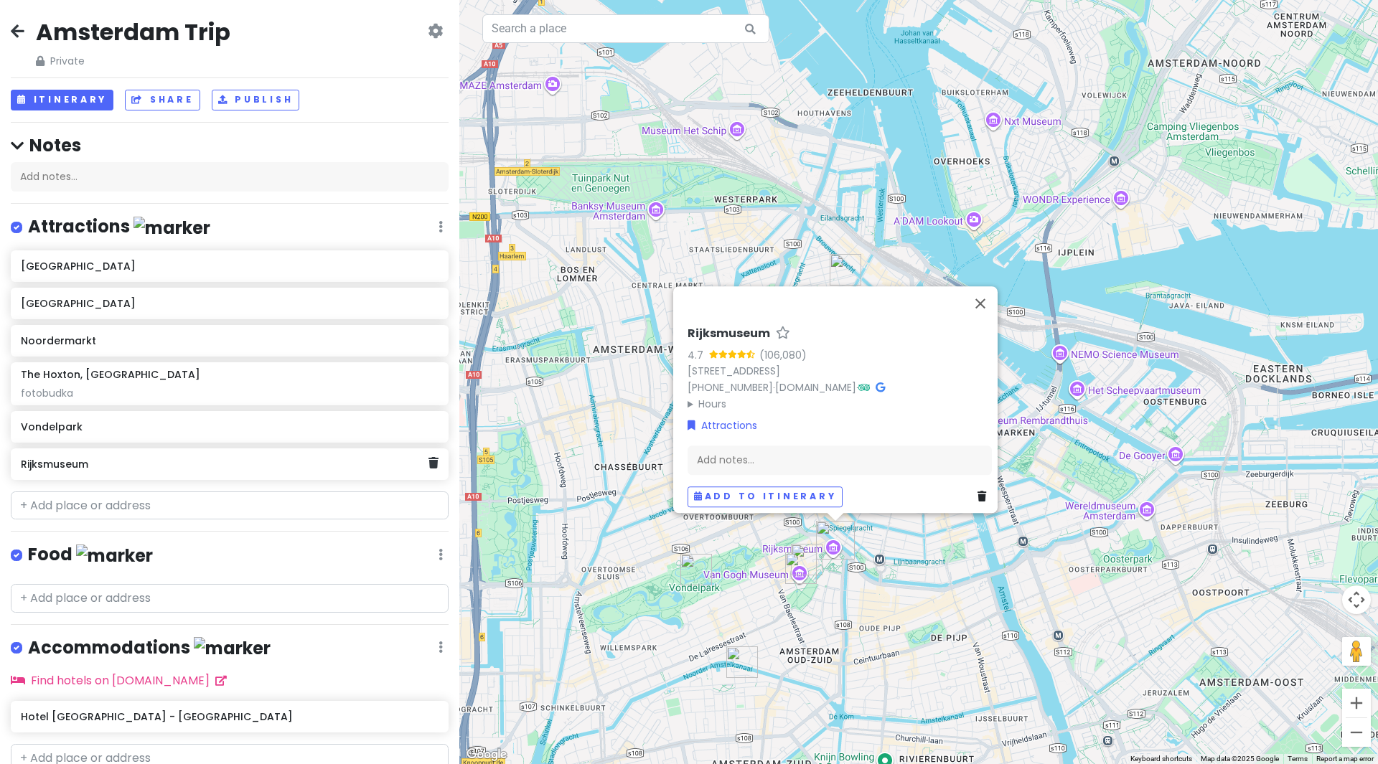
click at [199, 467] on h6 "Rijksmuseum" at bounding box center [224, 464] width 407 height 13
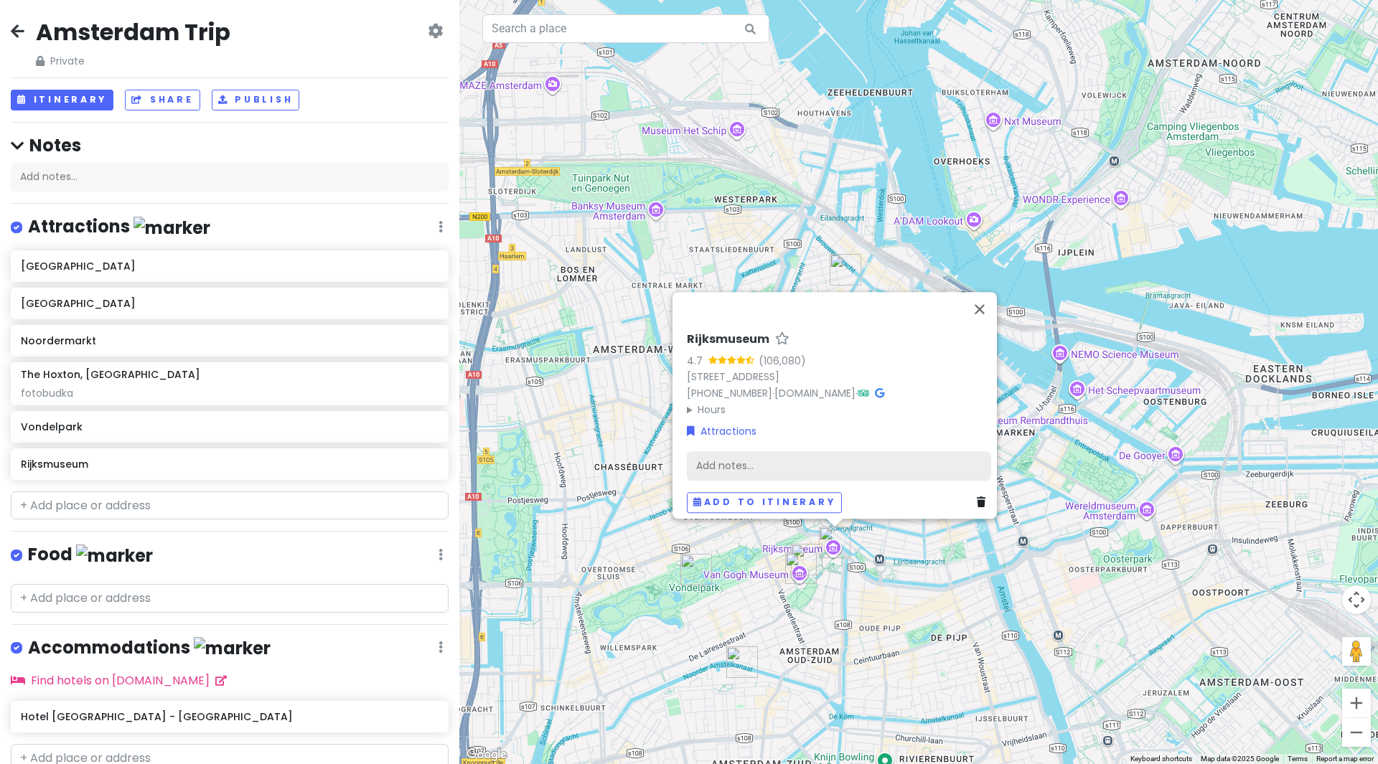
click at [854, 462] on div "Add notes..." at bounding box center [839, 466] width 304 height 30
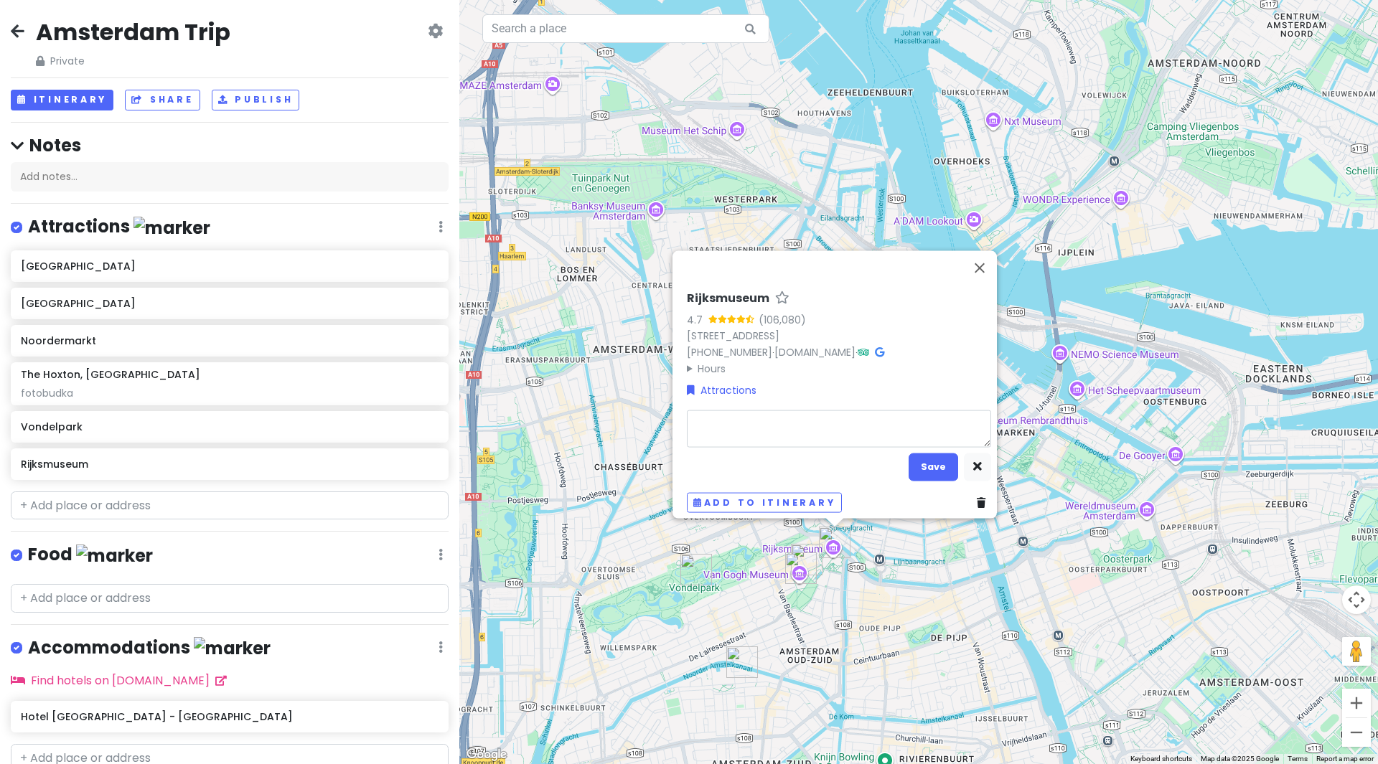
type textarea "x"
type textarea "m"
type textarea "x"
type textarea "mu"
type textarea "x"
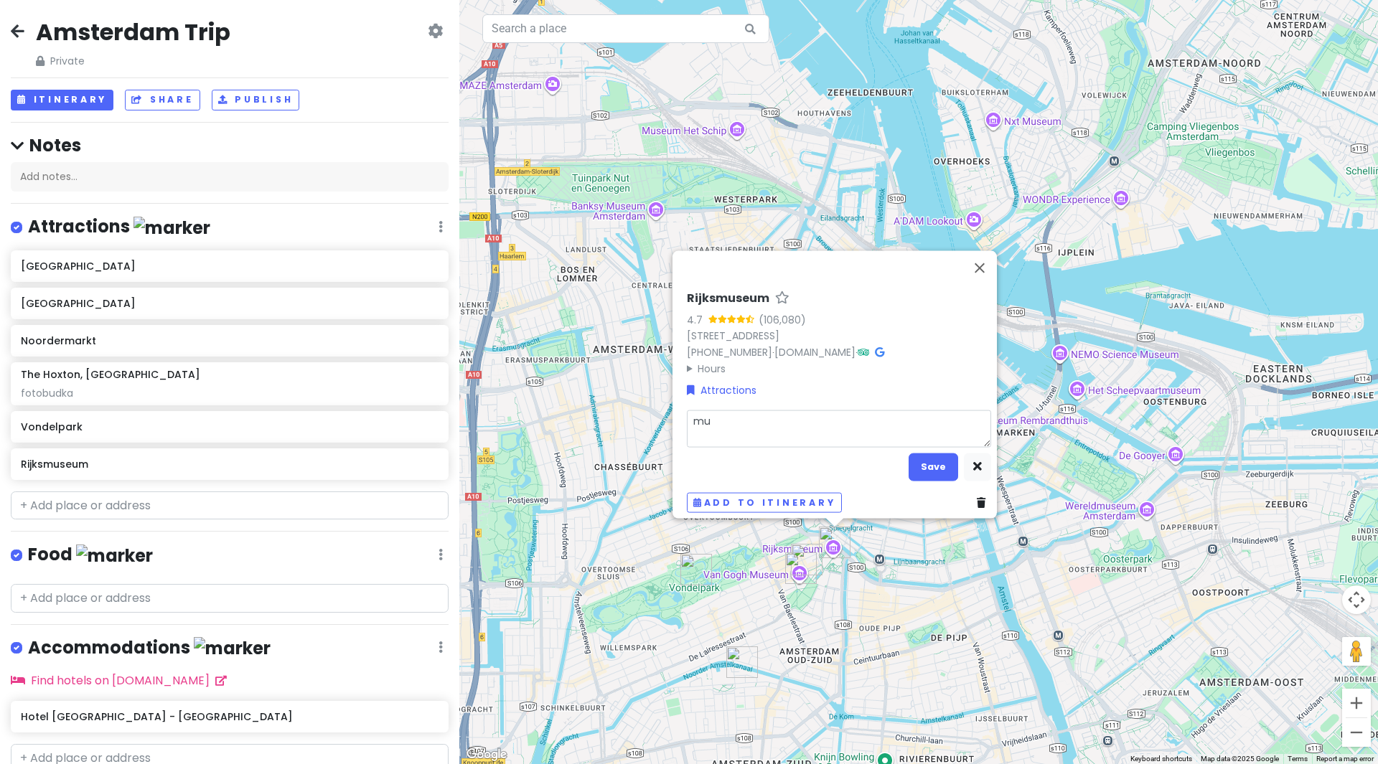
type textarea "muz"
type textarea "x"
type textarea "muze"
type textarea "x"
type textarea "muzeu"
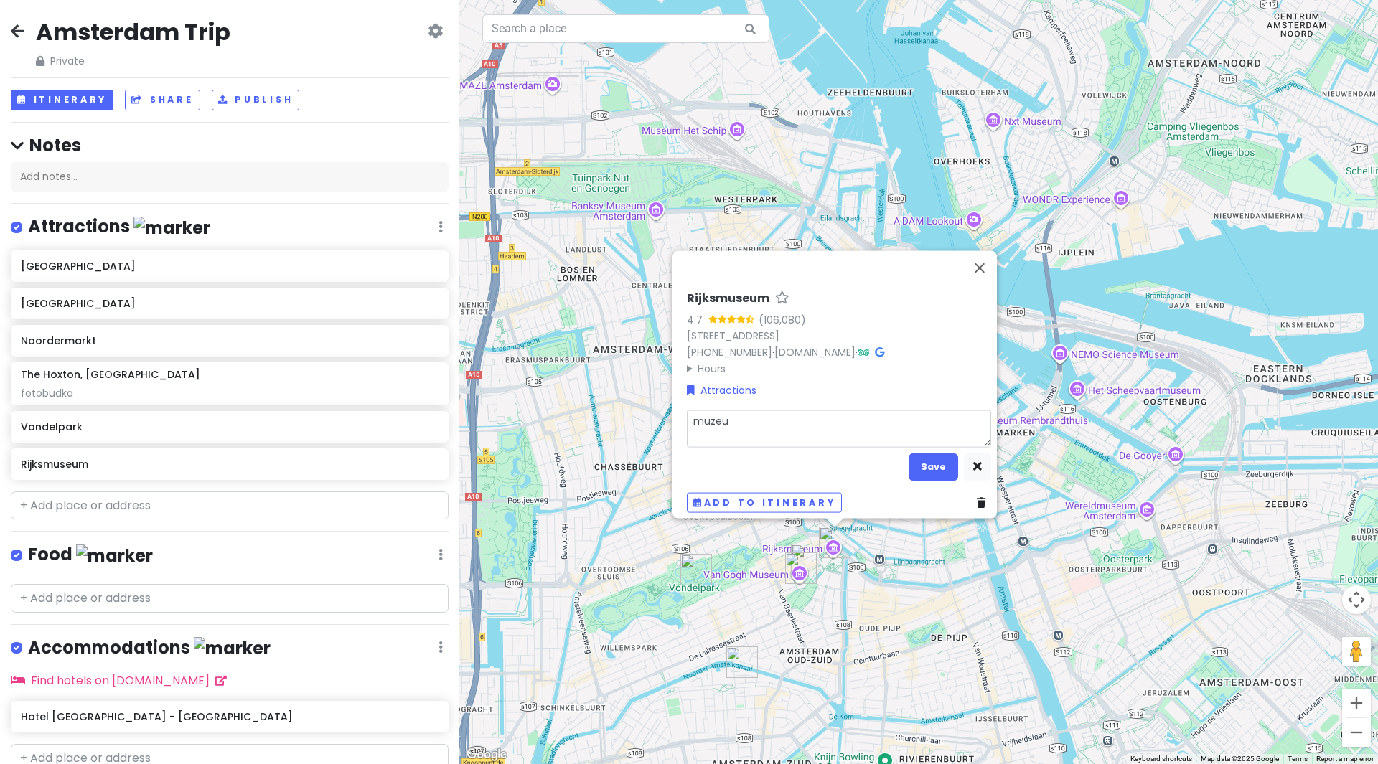
type textarea "x"
type textarea "muzeum"
type textarea "x"
type textarea "muzeum"
type textarea "x"
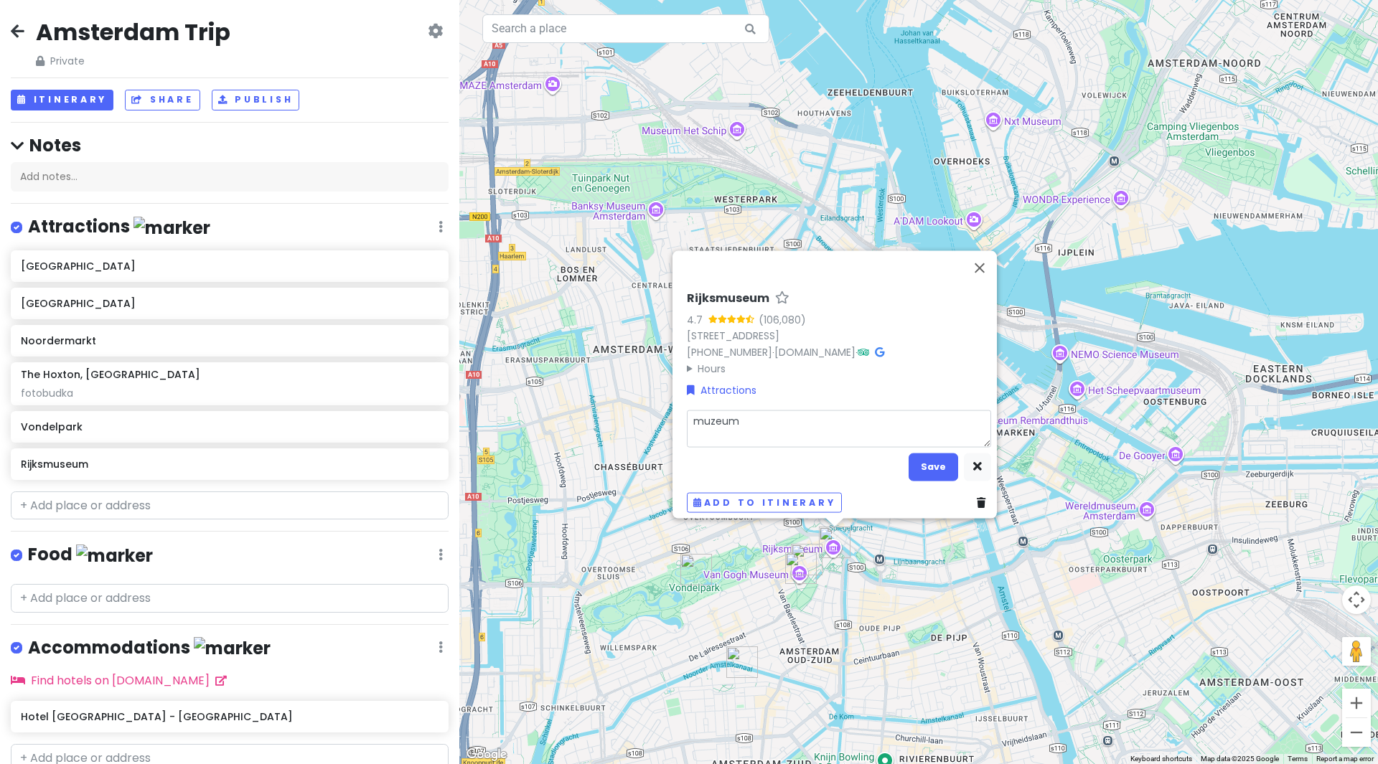
type textarea "muzeum a"
type textarea "x"
type textarea "muzeum al"
type textarea "x"
type textarea "muzeum ale"
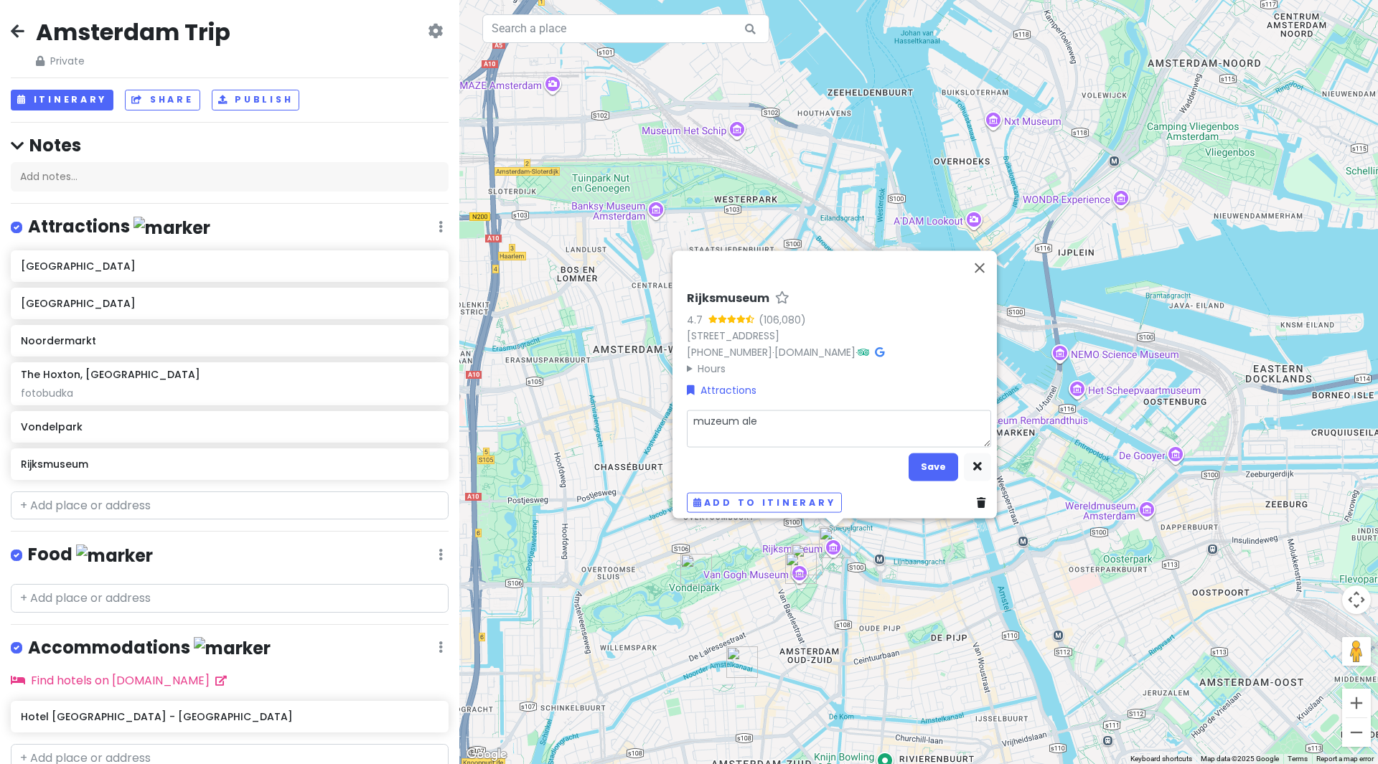
type textarea "x"
type textarea "muzeum ale"
type textarea "x"
type textarea "muzeum ale l"
type textarea "x"
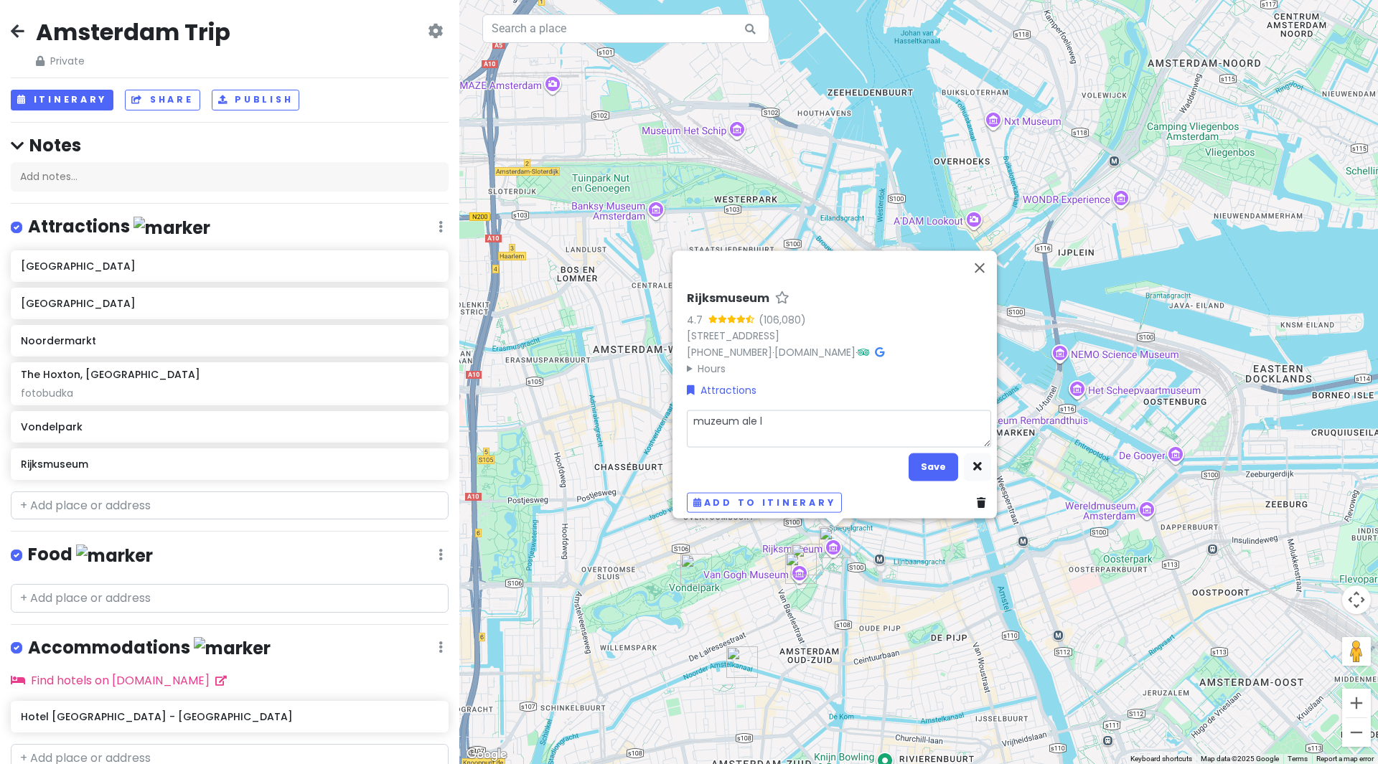
type textarea "muzeum ale le"
type textarea "x"
type textarea "muzeum ale lep"
type textarea "x"
type textarea "muzeum ale lepi"
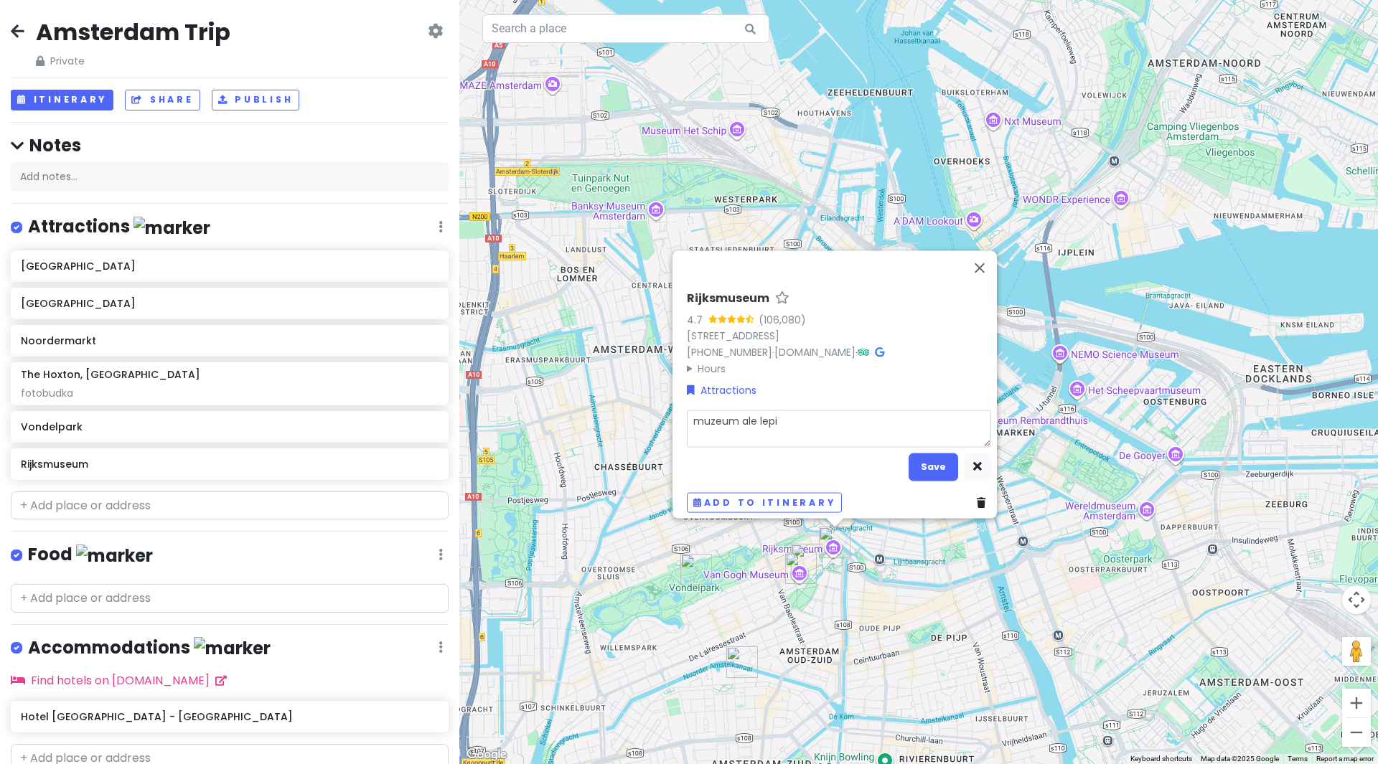
type textarea "x"
type textarea "muzeum ale lepie"
type textarea "x"
type textarea "muzeum ale lepiej"
type textarea "x"
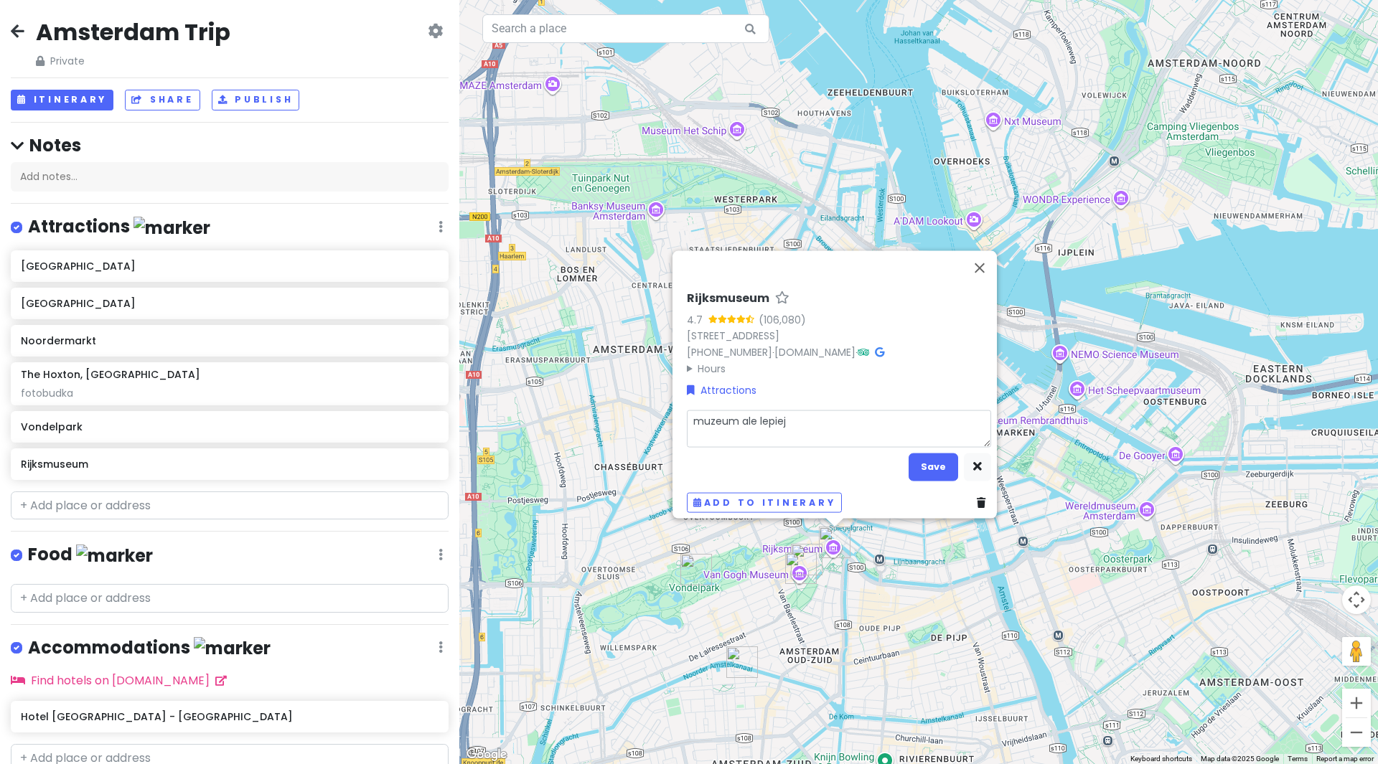
type textarea "muzeum ale lepiej"
type textarea "x"
type textarea "muzeum ale lepiej p"
type textarea "x"
type textarea "muzeum ale lepiej po"
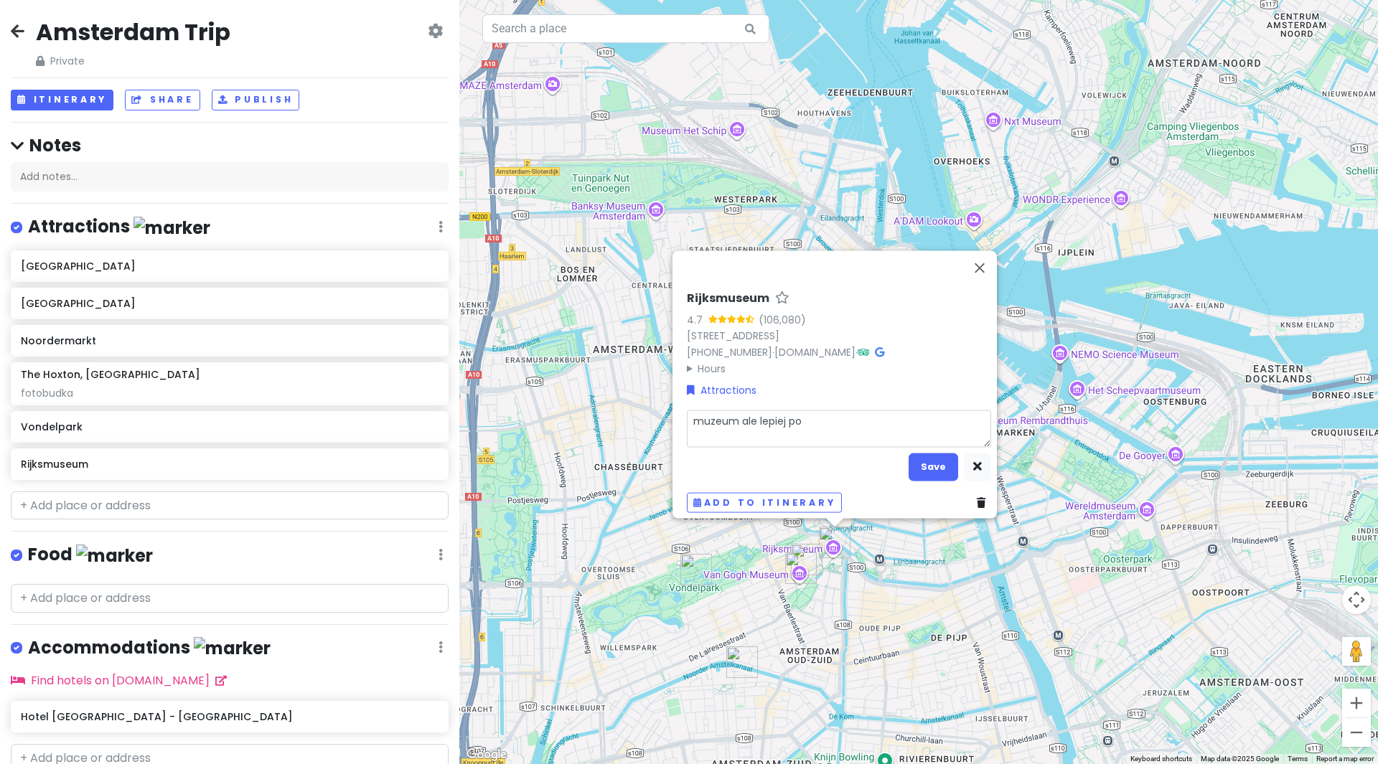
type textarea "x"
type textarea "muzeum ale lepiej po"
type textarea "x"
type textarea "muzeum ale lepiej po o"
type textarea "x"
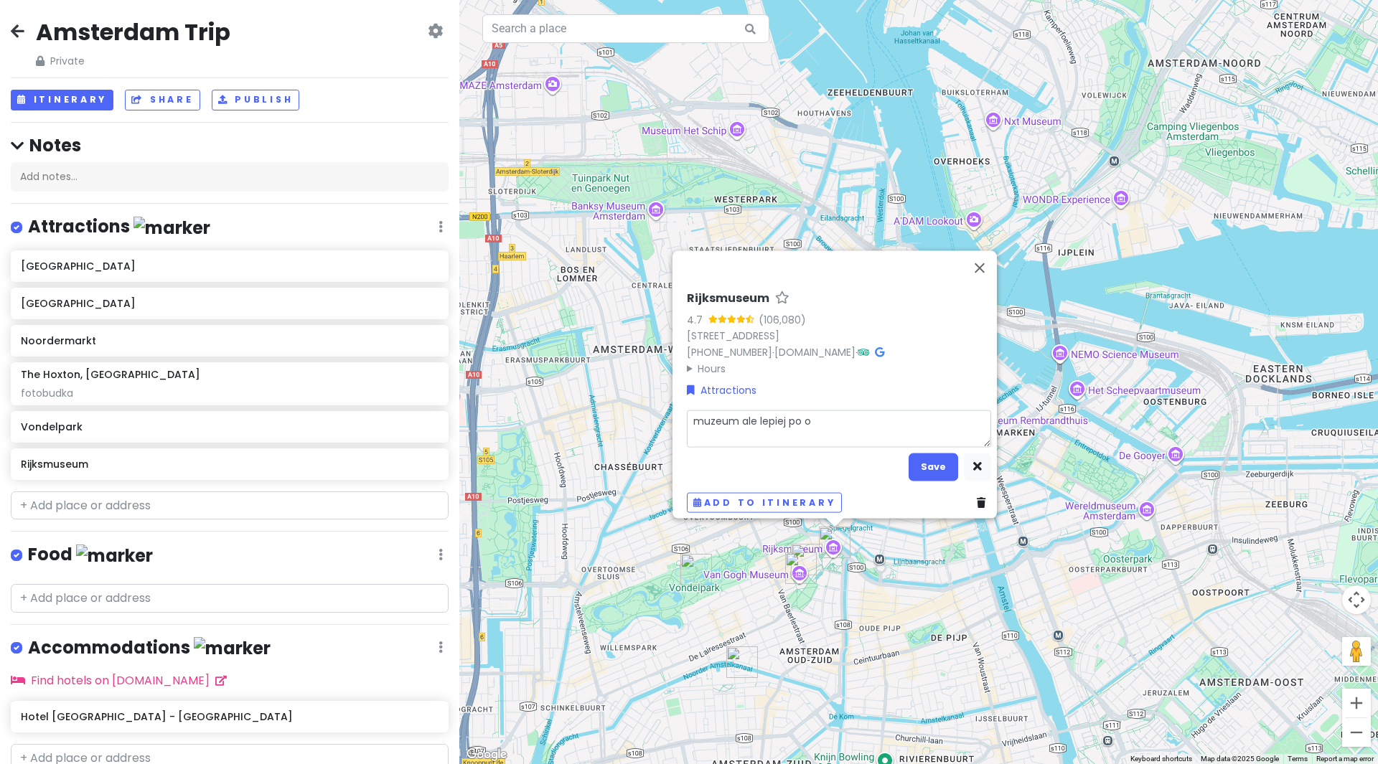
type textarea "muzeum ale lepiej po og"
type textarea "x"
type textarea "muzeum ale lepiej po ogr"
type textarea "x"
type textarea "muzeum ale lepiej po ogro"
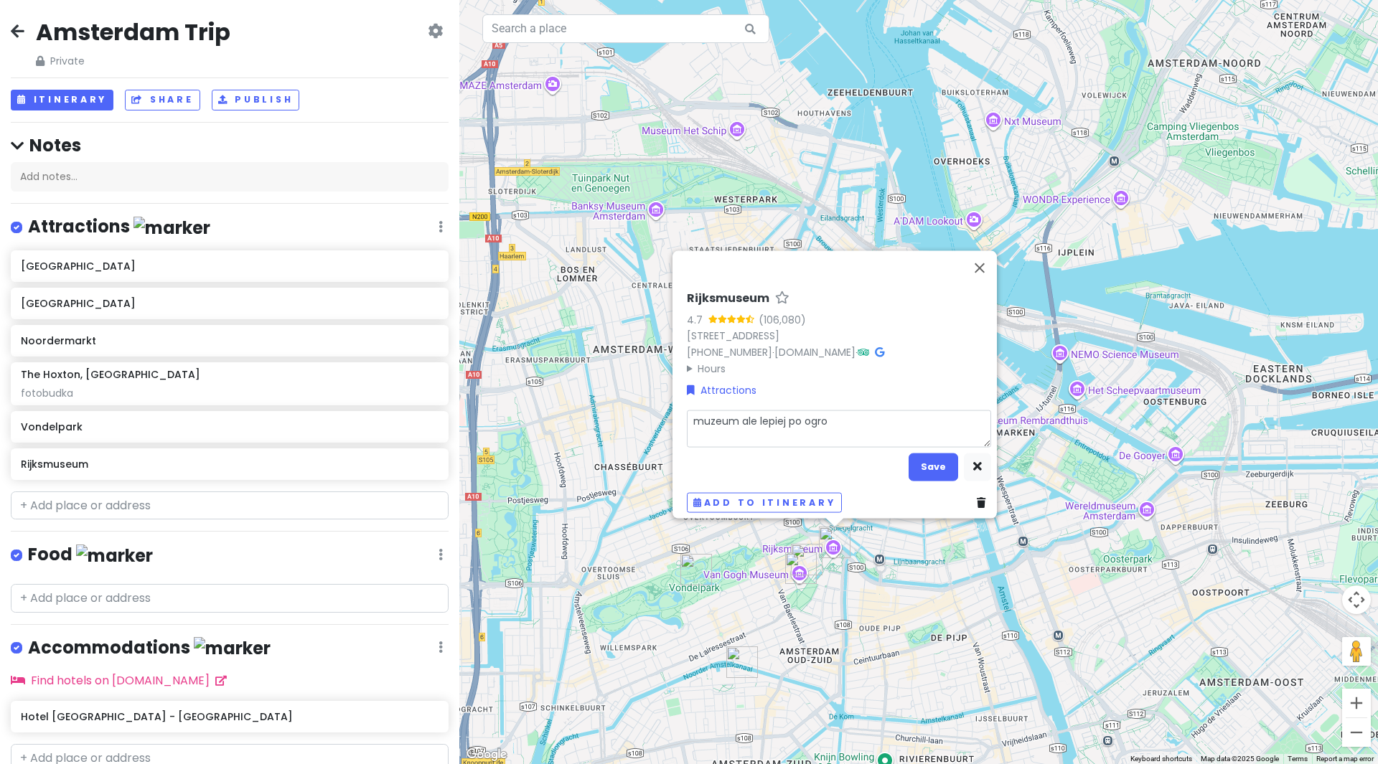
type textarea "x"
type textarea "muzeum ale lepiej po ogrod"
type textarea "x"
type textarea "muzeum ale lepiej po ogroda"
type textarea "x"
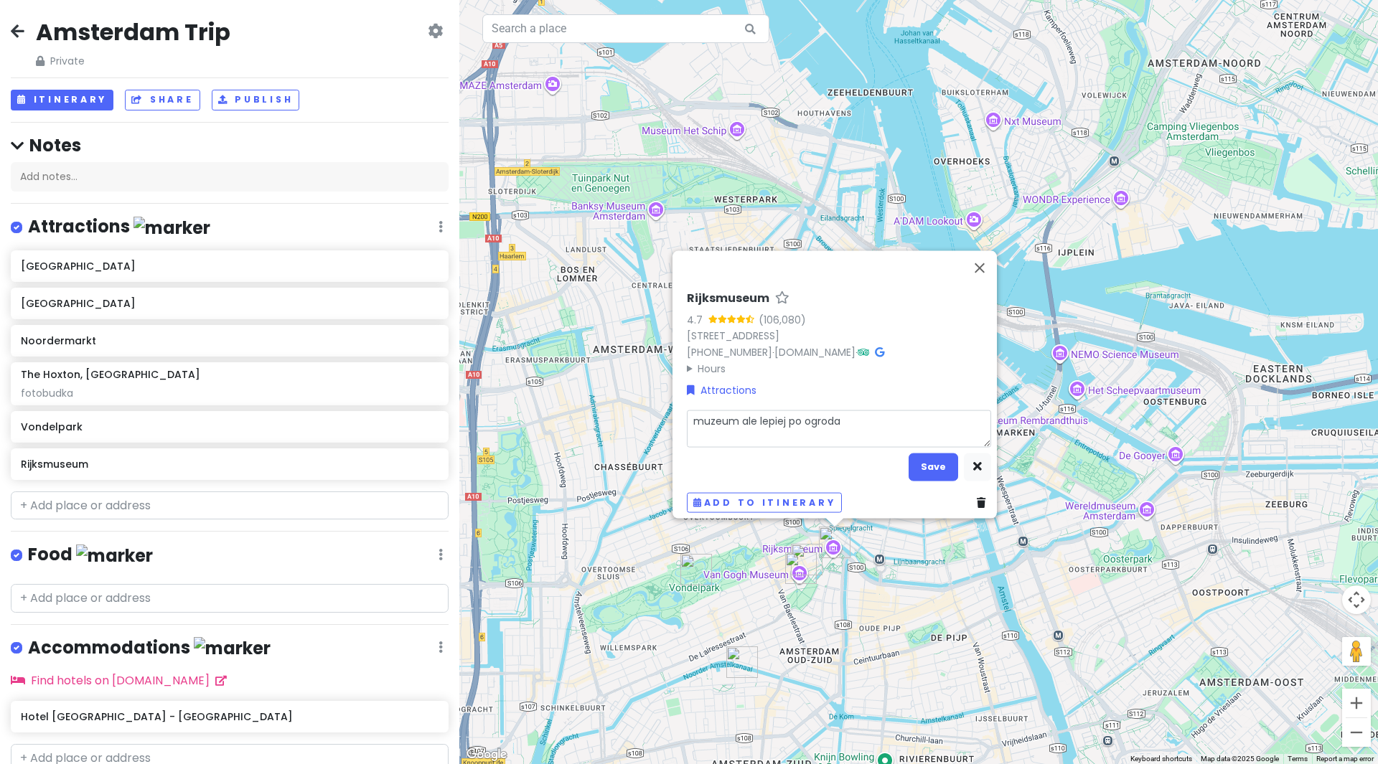
type textarea "muzeum ale lepiej po ogrodac"
type textarea "x"
type textarea "muzeum ale lepiej po ogrodach"
type textarea "x"
type textarea "muzeum ale lepiej po ogrodach"
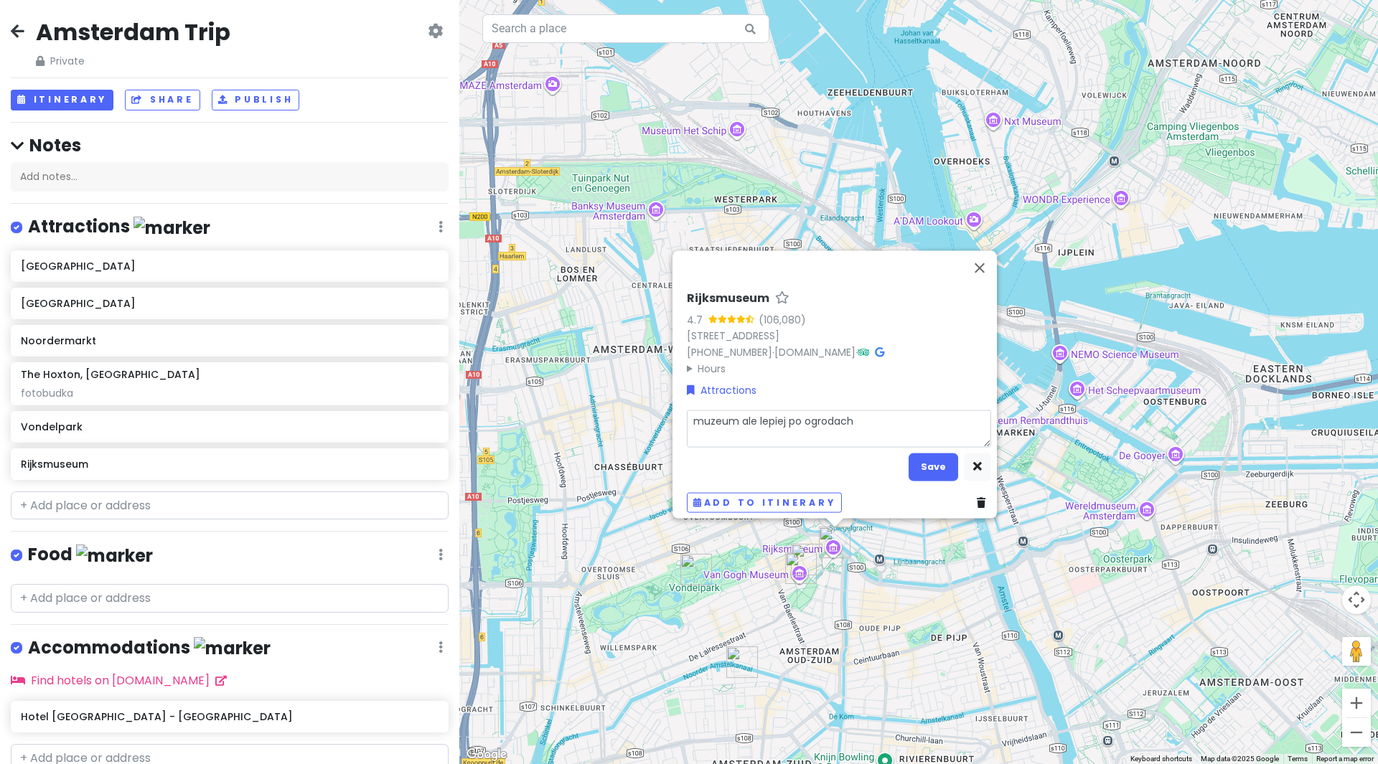
type textarea "x"
type textarea "muzeum ale lepiej po ogrodach p"
type textarea "x"
type textarea "muzeum ale lepiej po ogrodach po"
type textarea "x"
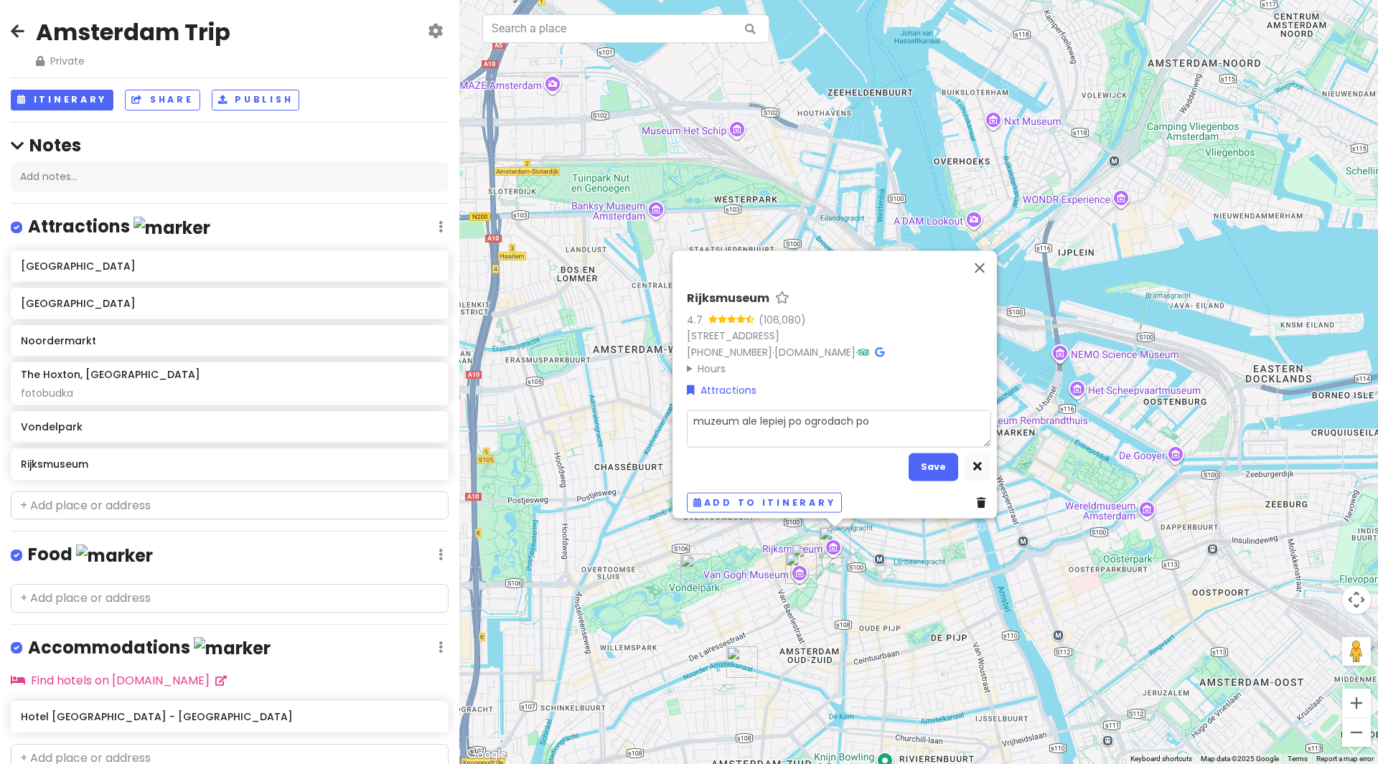
type textarea "muzeum ale lepiej po ogrodach poc"
type textarea "x"
type textarea "muzeum ale lepiej po ogrodach [PERSON_NAME]"
type textarea "x"
type textarea "muzeum ale lepiej po ogrodach pocho"
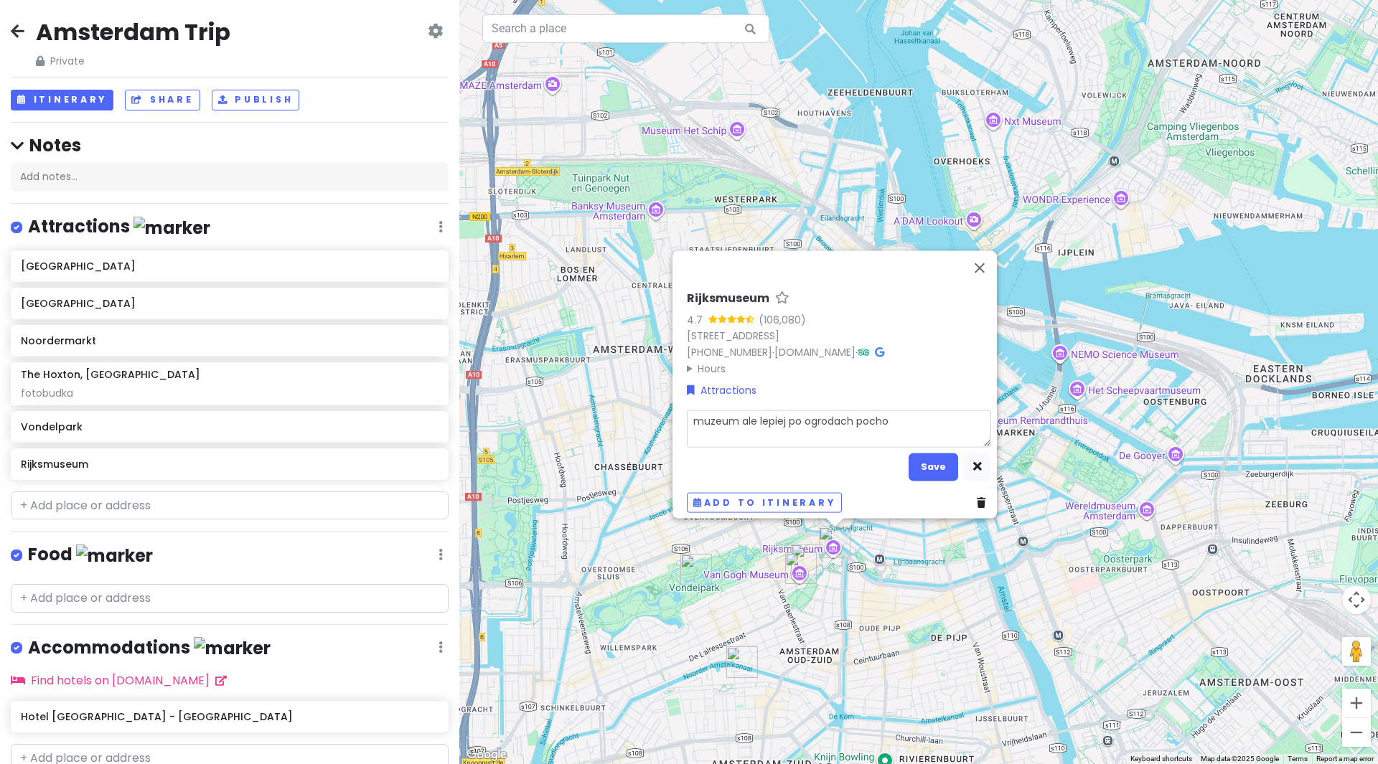
type textarea "x"
type textarea "muzeum ale lepiej po ogrodach pochod"
type textarea "x"
type textarea "muzeum ale lepiej po ogrodach pochodz"
type textarea "x"
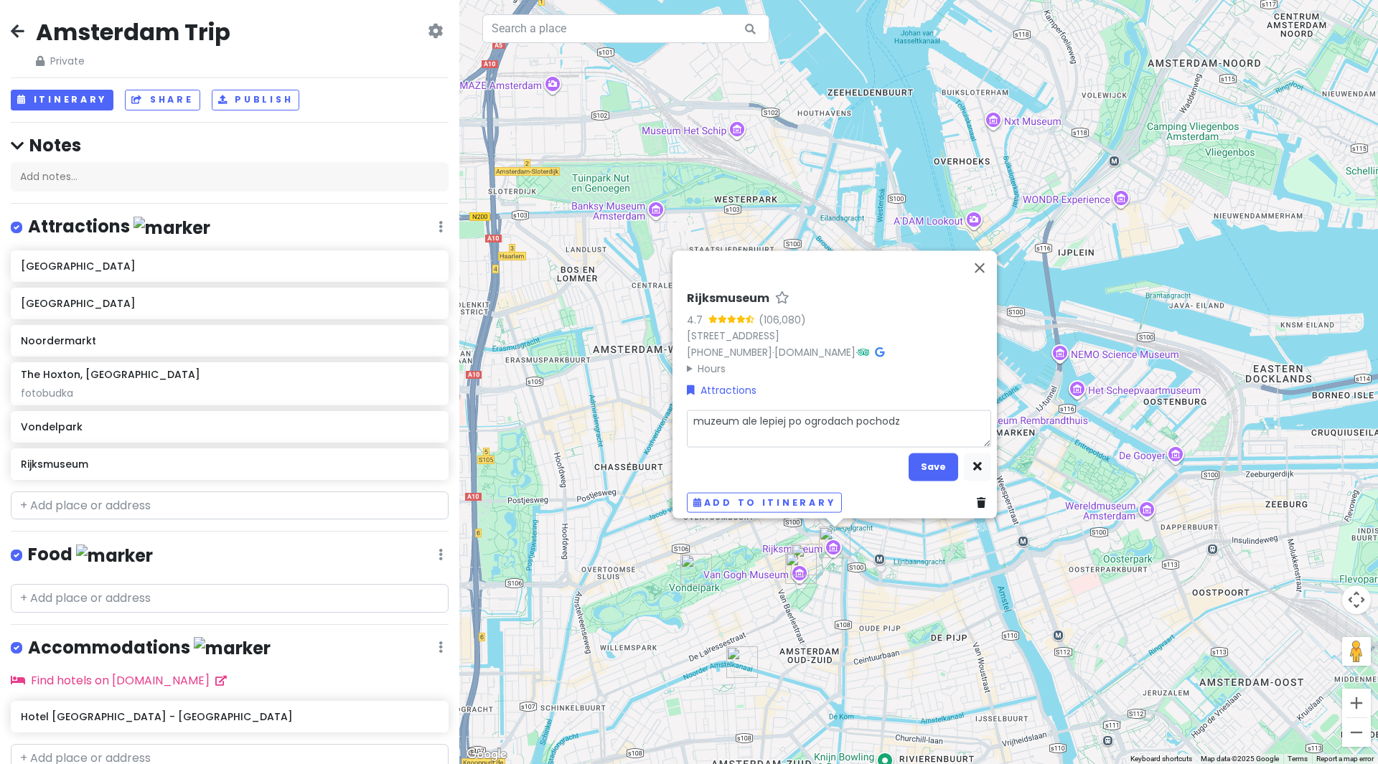
type textarea "muzeum ale lepiej po ogrodach pochodzi"
type textarea "x"
type textarea "muzeum ale lepiej po ogrodach pochodzic"
type textarea "x"
type textarea "muzeum ale lepiej po ogrodach pochodzic"
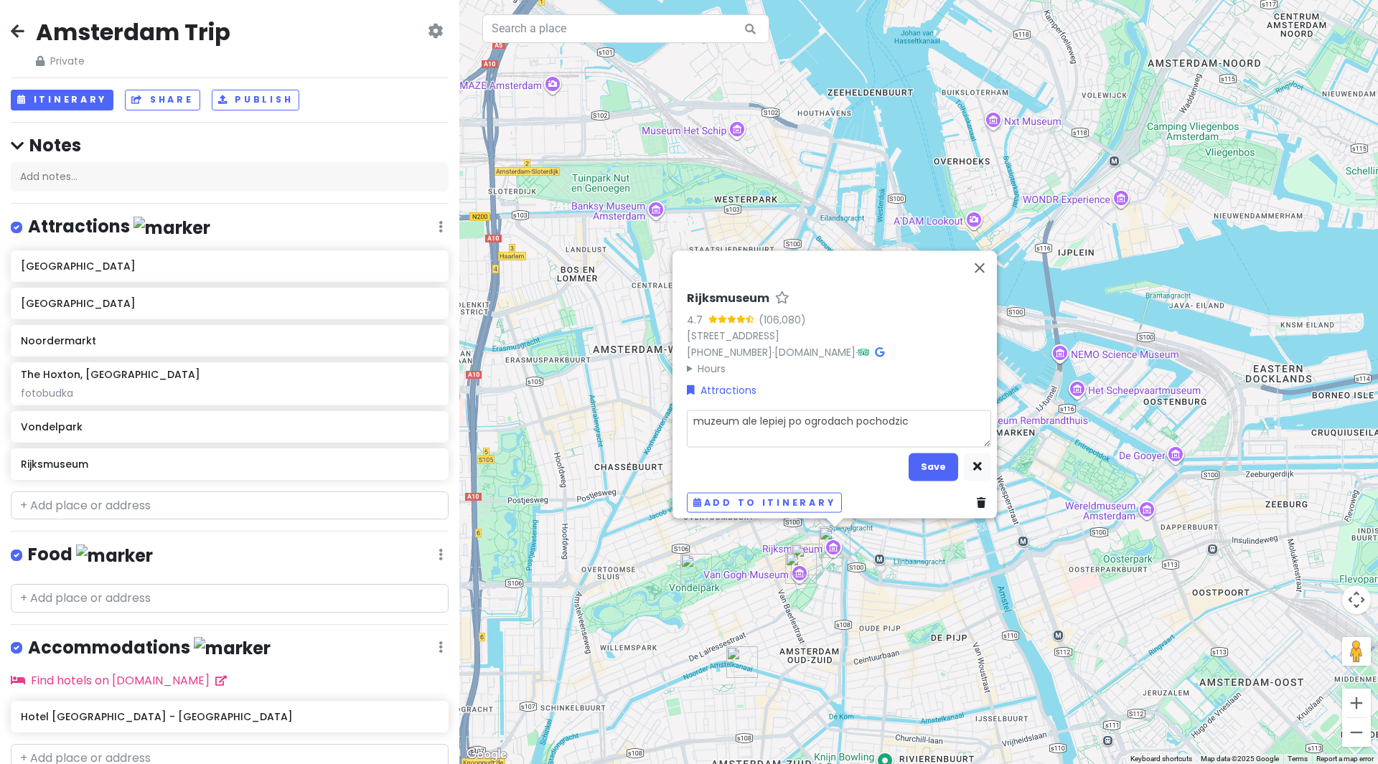
type textarea "x"
type textarea "muzeum ale lepiej po ogrodach pochodzic j"
type textarea "x"
type textarea "muzeum ale lepiej po ogrodach pochodzic je"
type textarea "x"
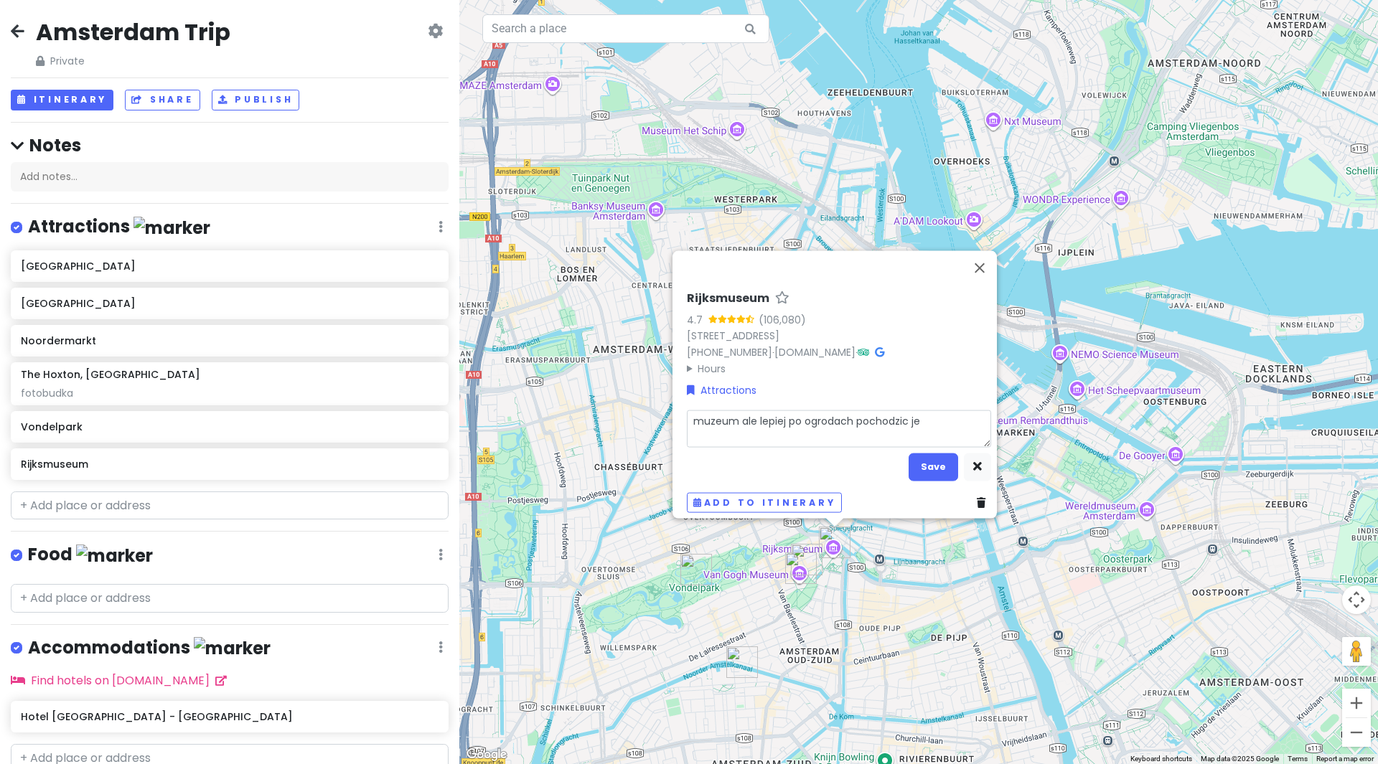
type textarea "muzeum ale lepiej po ogrodach pochodzic jeo"
type textarea "x"
type textarea "muzeum ale lepiej po ogrodach pochodzic je"
type textarea "x"
type textarea "muzeum ale lepiej po ogrodach pochodzic jeg"
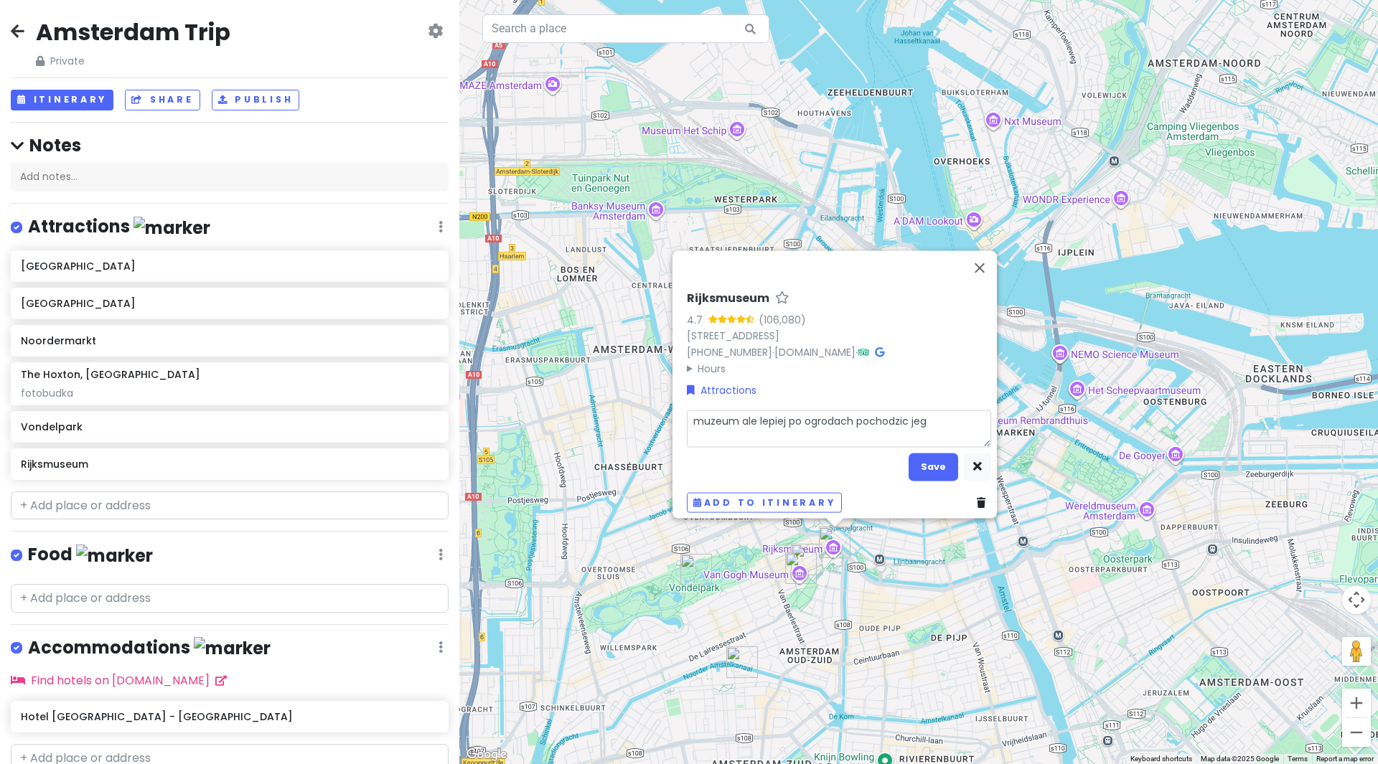
type textarea "x"
type textarea "muzeum ale lepiej po ogrodach pochodzic jego"
type textarea "x"
type textarea "muzeum ale lepiej po ogrodach pochodzic jego"
type textarea "x"
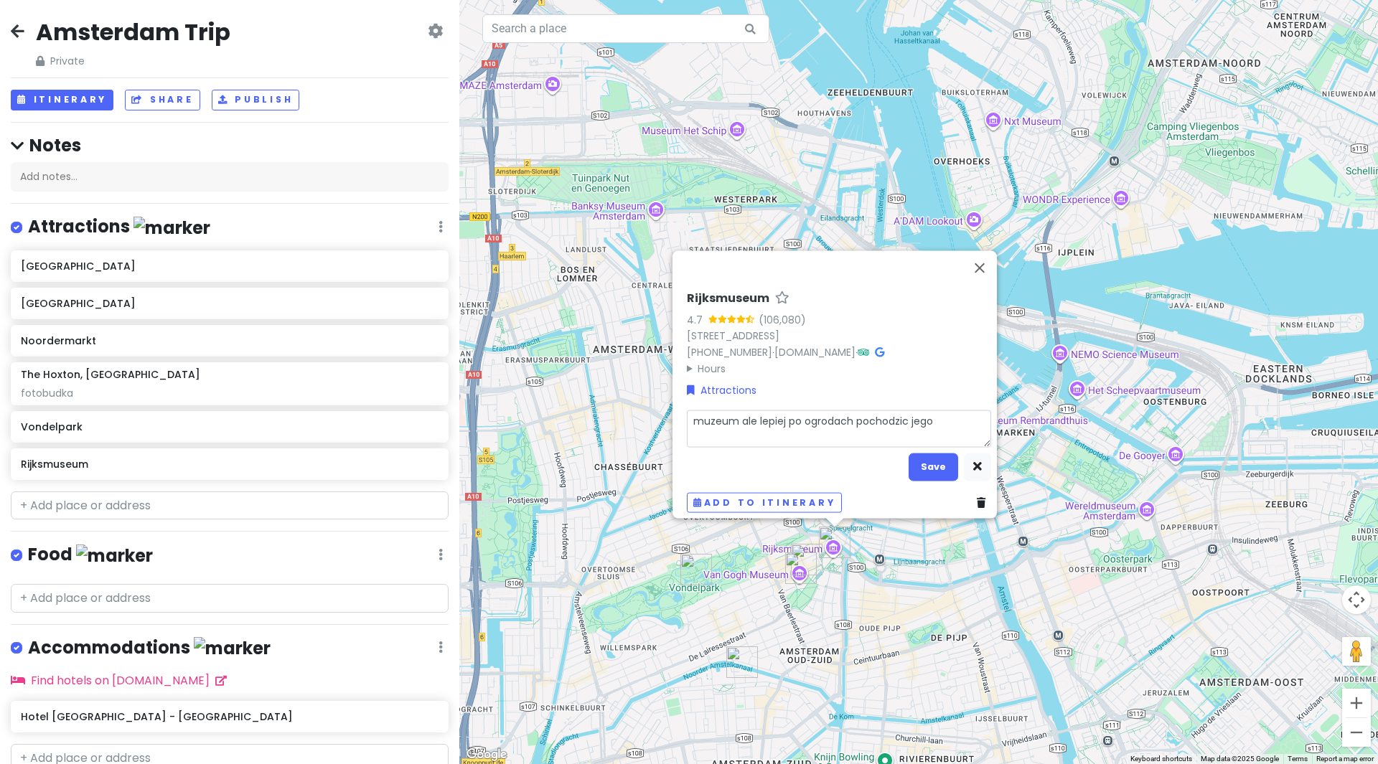
type textarea "muzeum ale lepiej po ogrodach pochodzic jego p"
type textarea "x"
type textarea "muzeum ale lepiej po ogrodach pochodzic jego"
type textarea "x"
type textarea "muzeum ale lepiej po ogrodach pochodzic jego b"
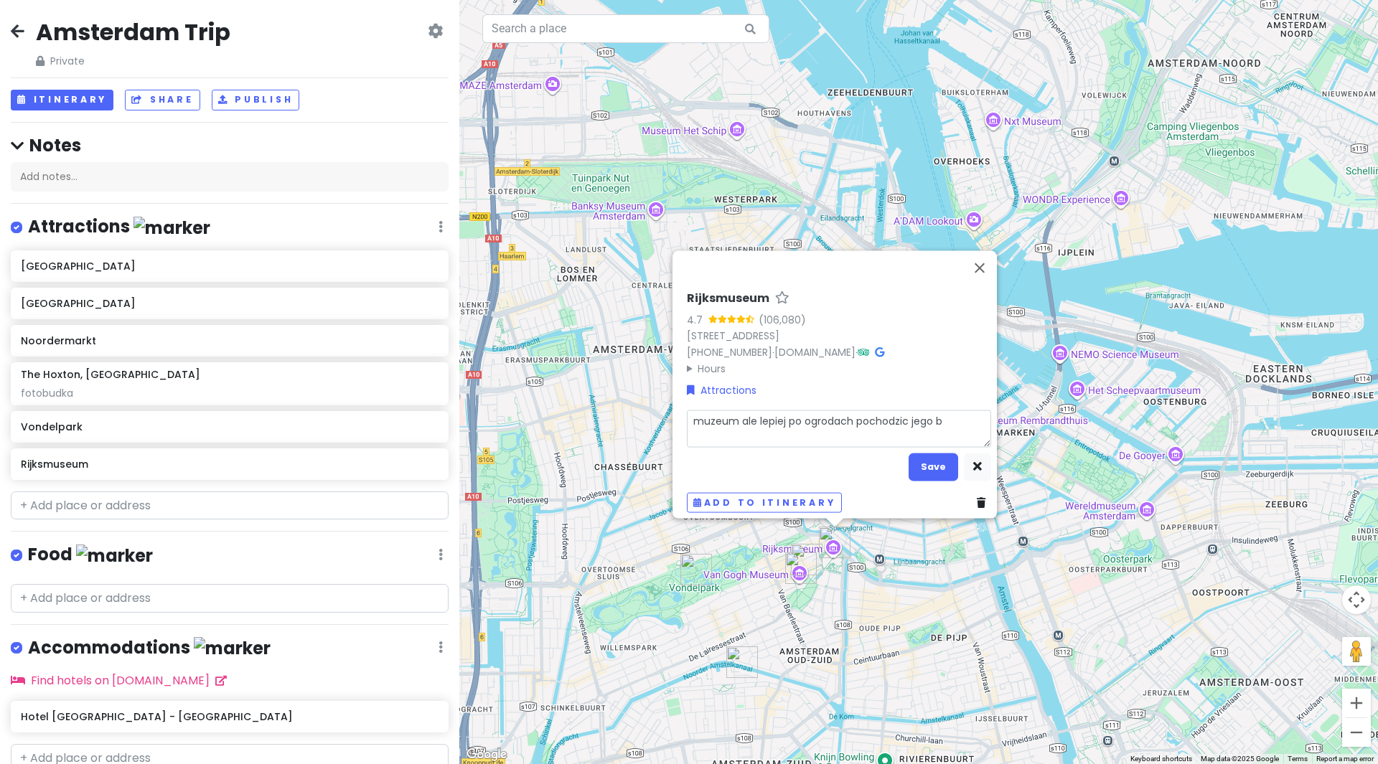
type textarea "x"
type textarea "muzeum ale lepiej po ogrodach pochodzic jego bo"
type textarea "x"
type textarea "muzeum ale lepiej po ogrodach pochodzic jego bo"
type textarea "x"
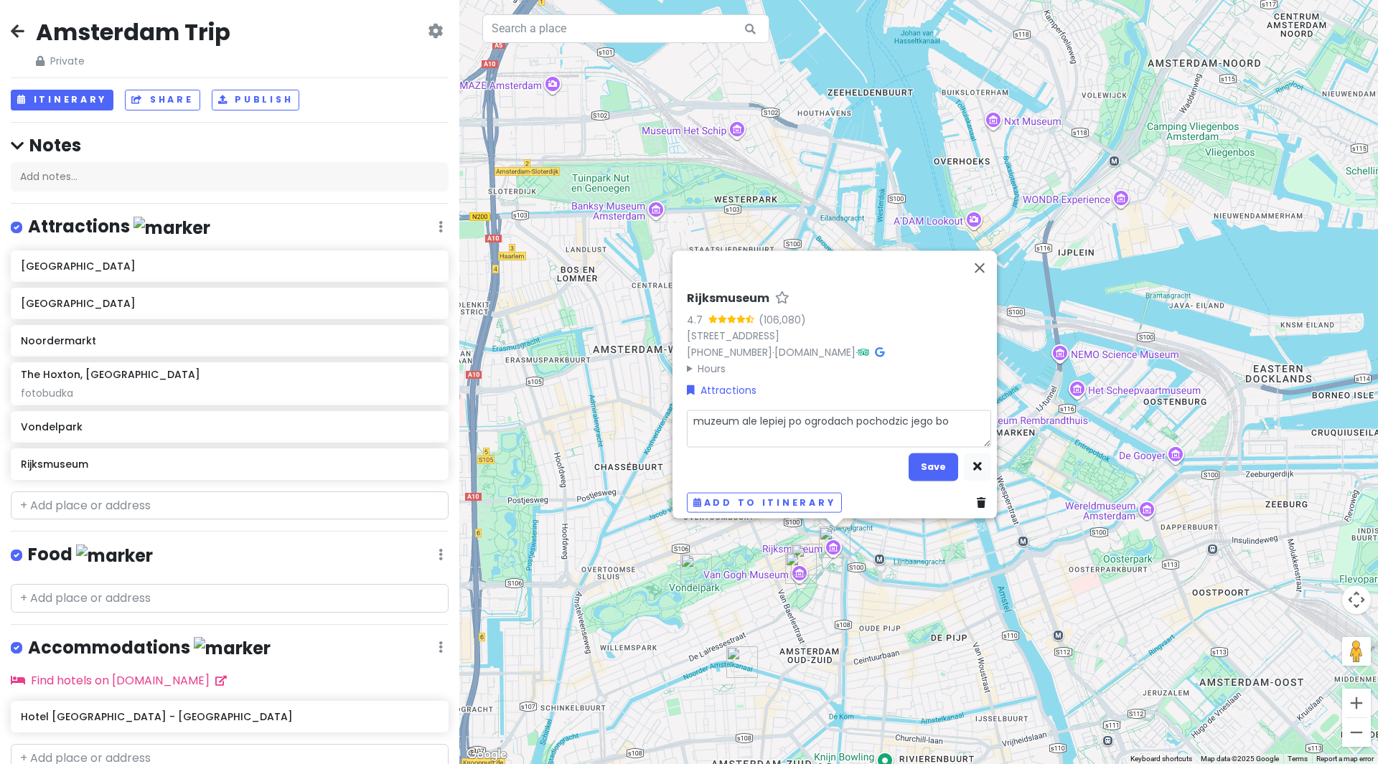
type textarea "muzeum ale lepiej po ogrodach pochodzic jego bo ł"
type textarea "x"
type textarea "muzeum ale lepiej po ogrodach pochodzic jego bo ła"
type textarea "x"
type textarea "muzeum ale lepiej po ogrodach pochodzic jego bo ład"
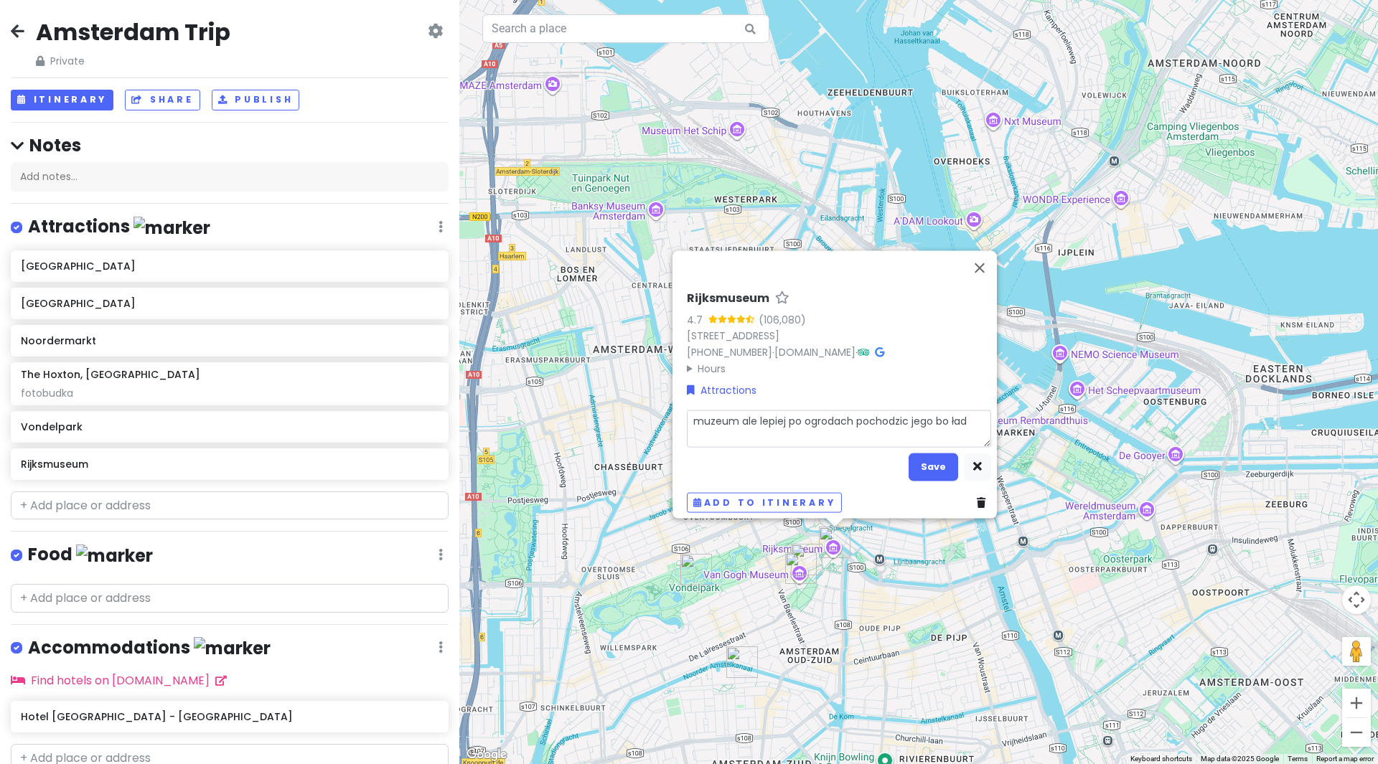
type textarea "x"
type textarea "muzeum ale lepiej po ogrodach pochodzic jego bo ładn"
type textarea "x"
type textarea "muzeum ale lepiej po ogrodach pochodzic jego [PERSON_NAME]"
click at [927, 456] on button "Save" at bounding box center [933, 467] width 50 height 28
